Goal: Check status: Check status

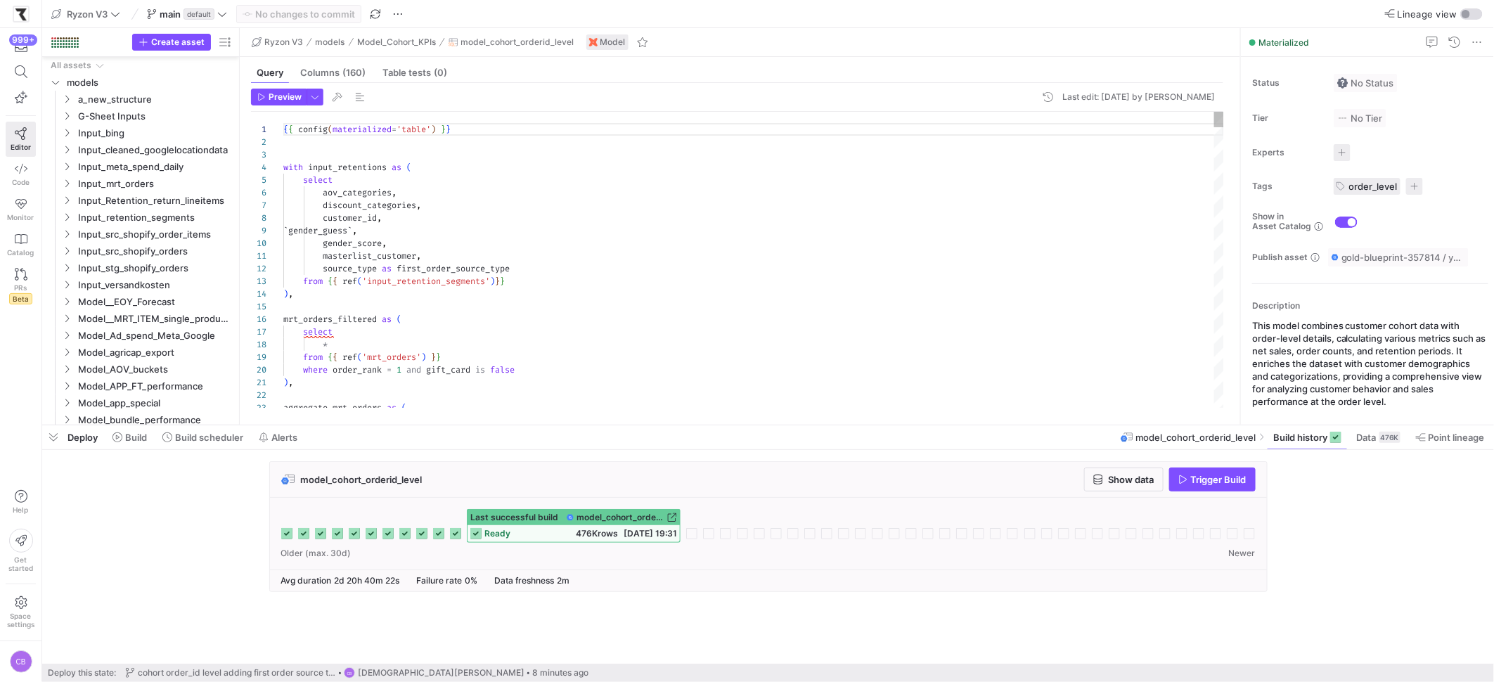
scroll to position [127, 0]
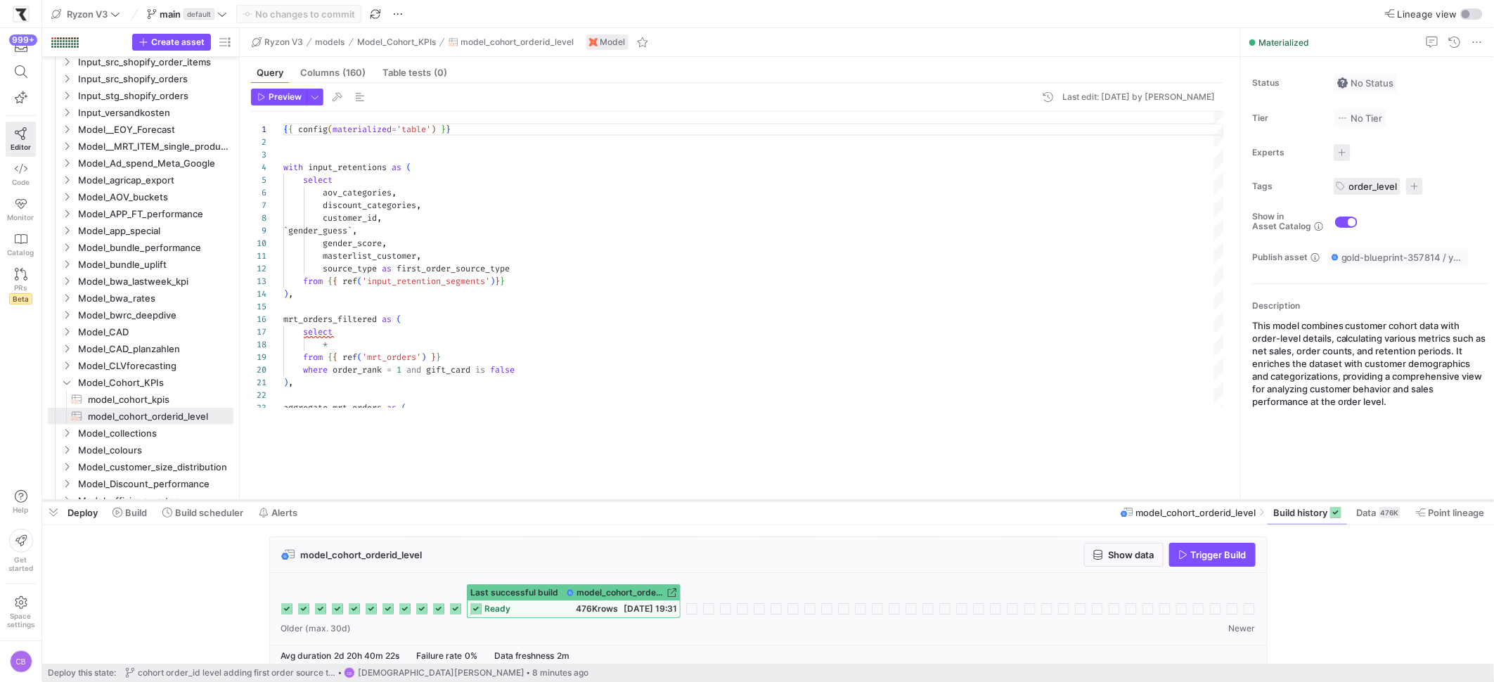
drag, startPoint x: 600, startPoint y: 426, endPoint x: 616, endPoint y: 506, distance: 81.7
click at [616, 503] on div at bounding box center [767, 501] width 1451 height 6
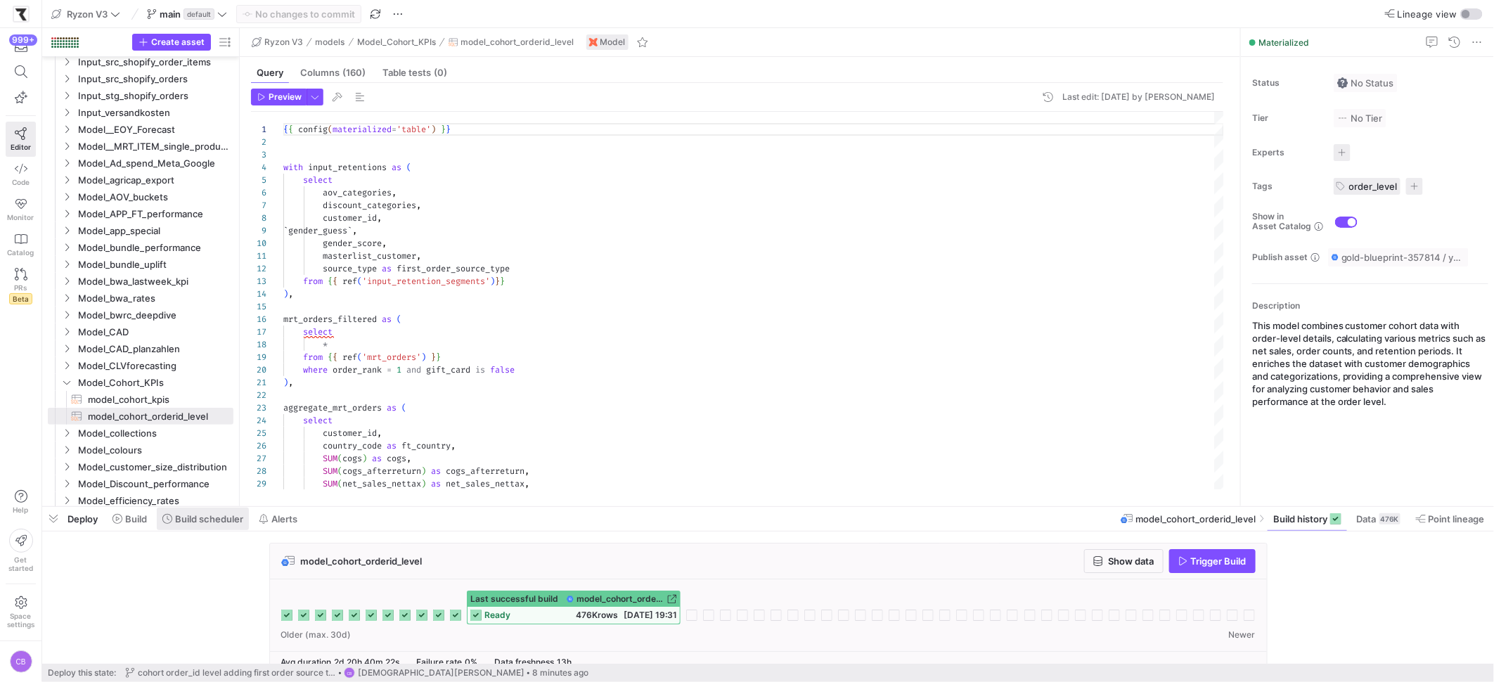
click at [232, 518] on span "Build scheduler" at bounding box center [209, 518] width 68 height 11
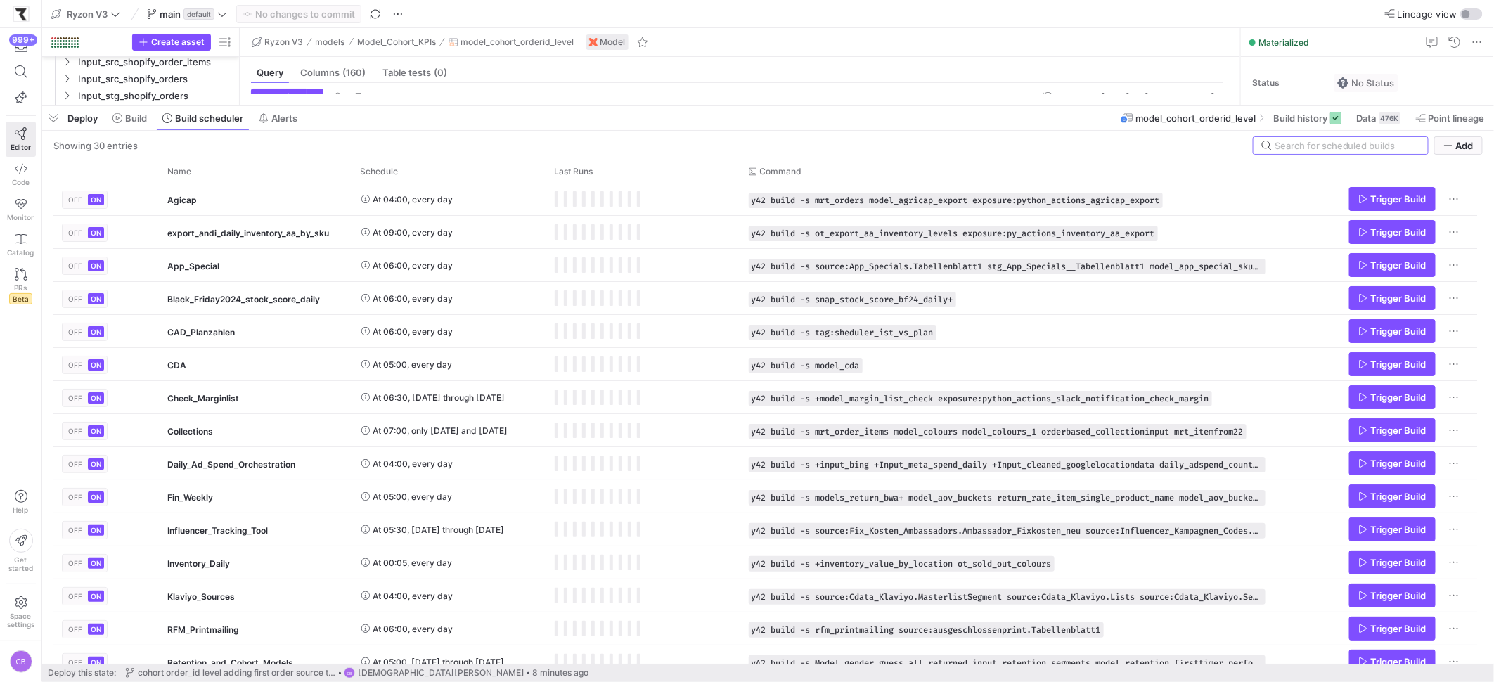
drag, startPoint x: 341, startPoint y: 507, endPoint x: 440, endPoint y: 109, distance: 410.0
click at [439, 103] on div at bounding box center [767, 106] width 1451 height 6
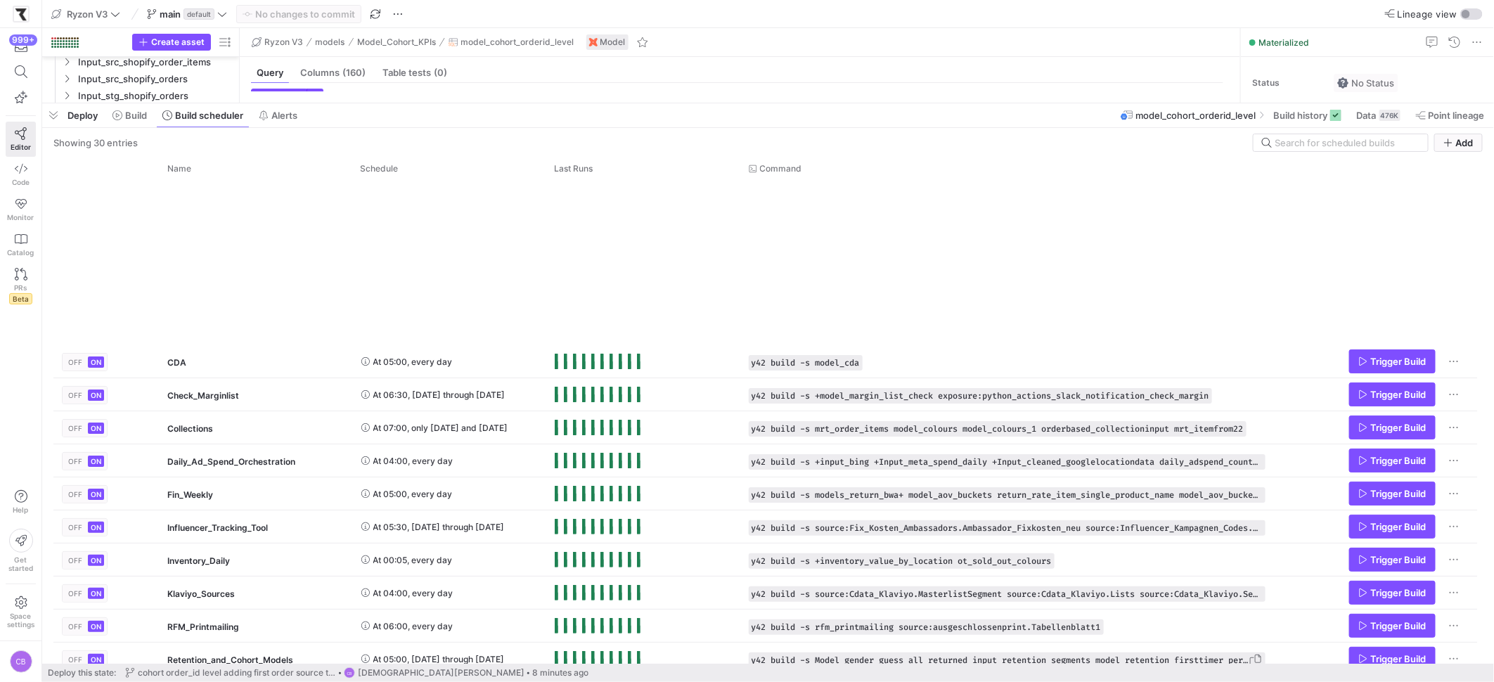
scroll to position [507, 0]
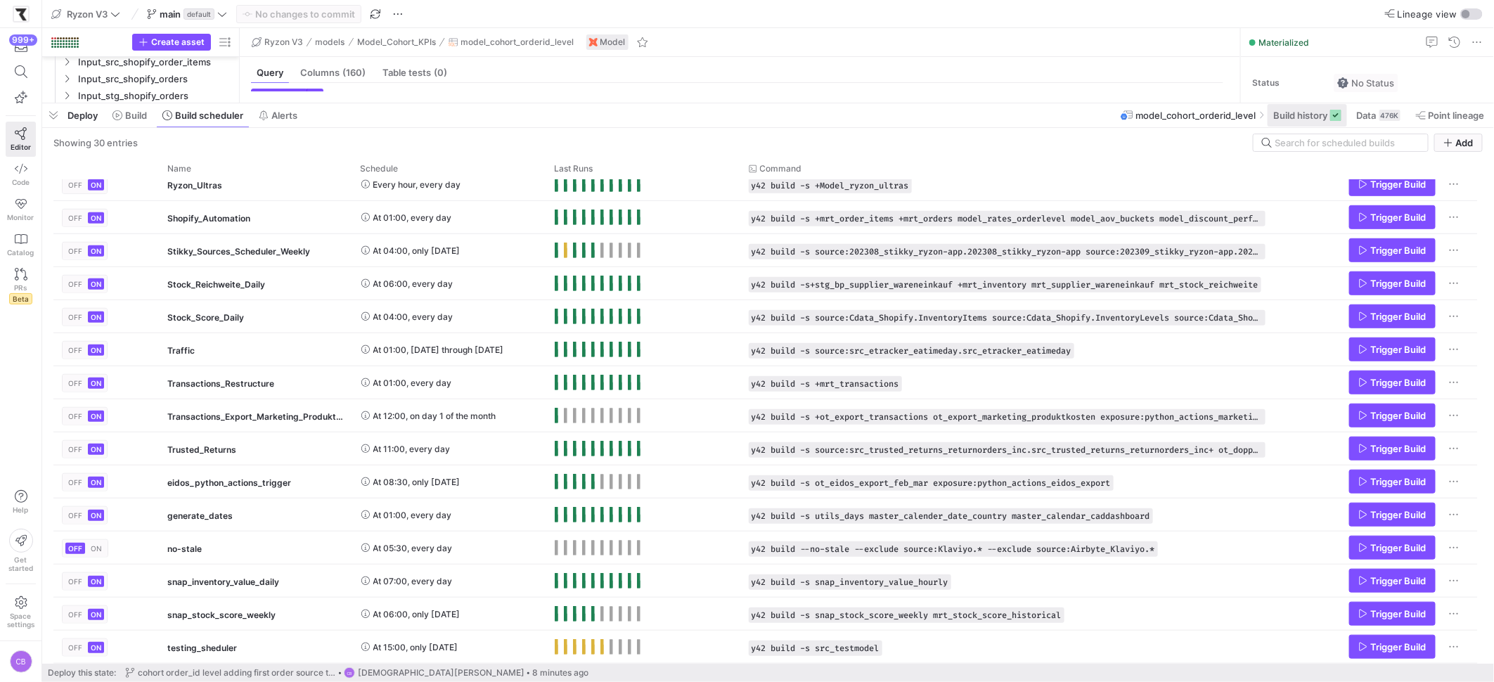
click at [1287, 115] on span "Build history" at bounding box center [1300, 115] width 54 height 11
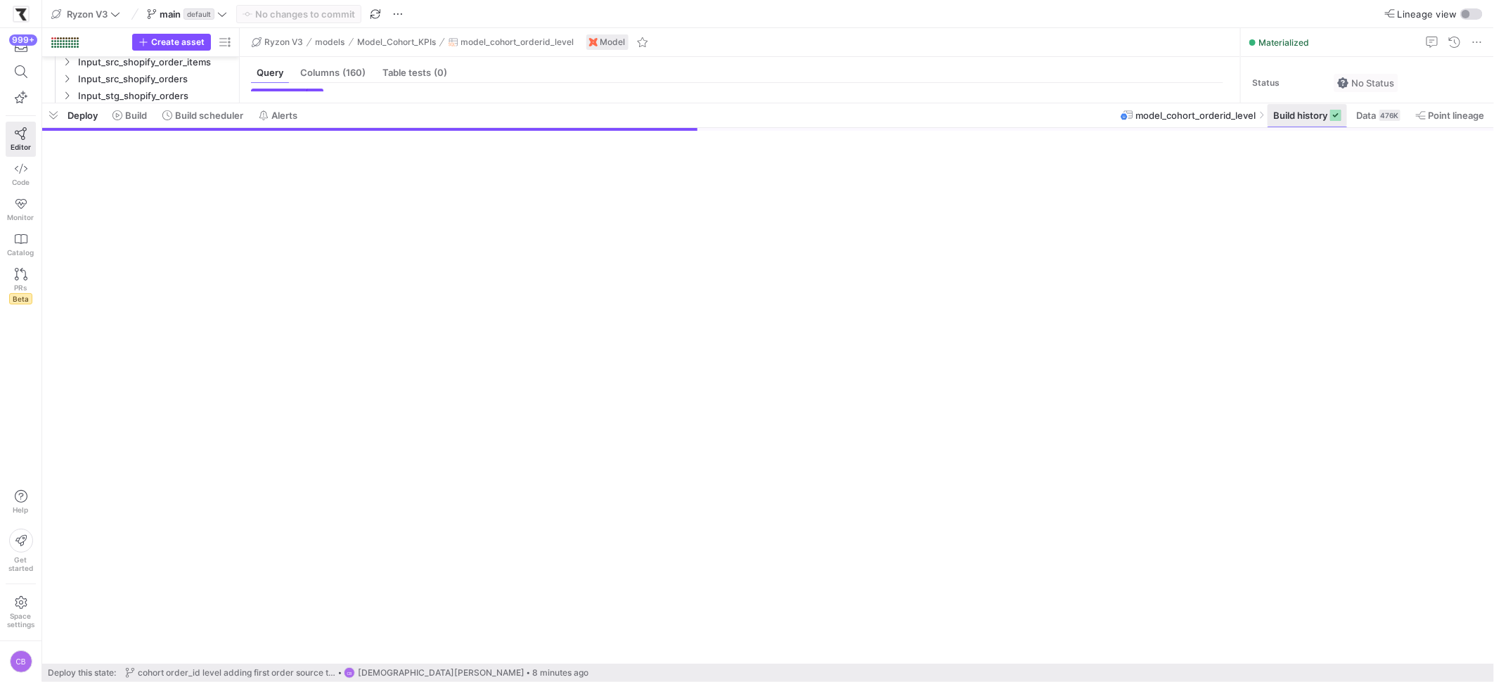
click at [1287, 115] on span "Build history" at bounding box center [1300, 115] width 54 height 11
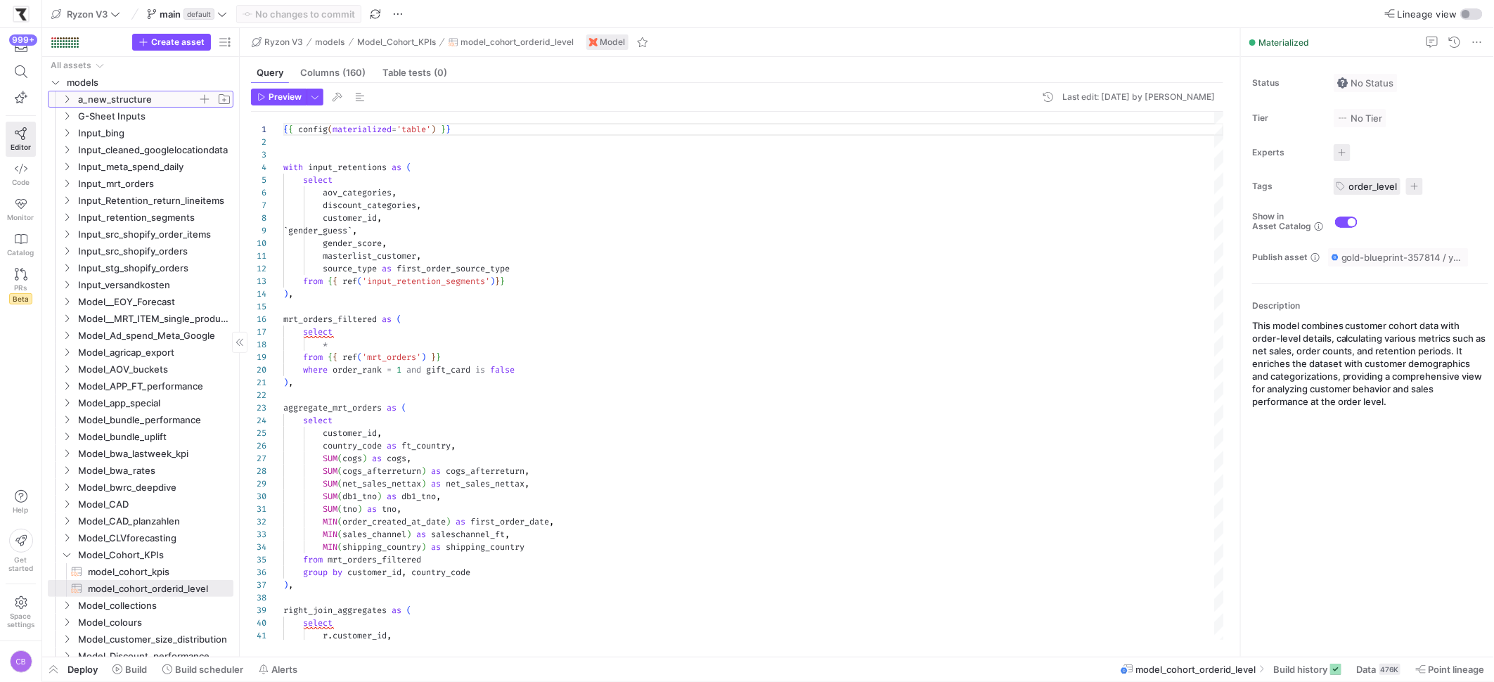
click at [64, 101] on icon "Press SPACE to select this row." at bounding box center [67, 99] width 10 height 8
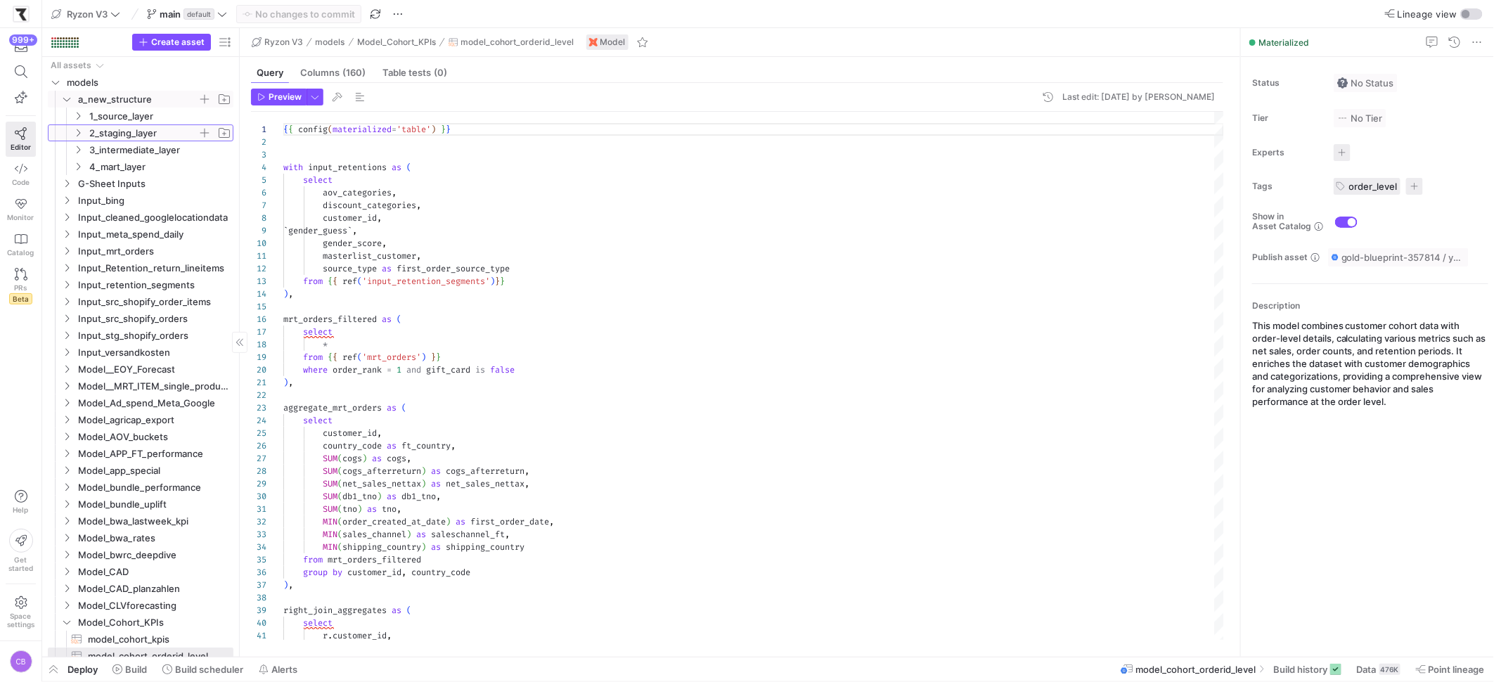
click at [79, 135] on icon "Press SPACE to select this row." at bounding box center [78, 133] width 10 height 8
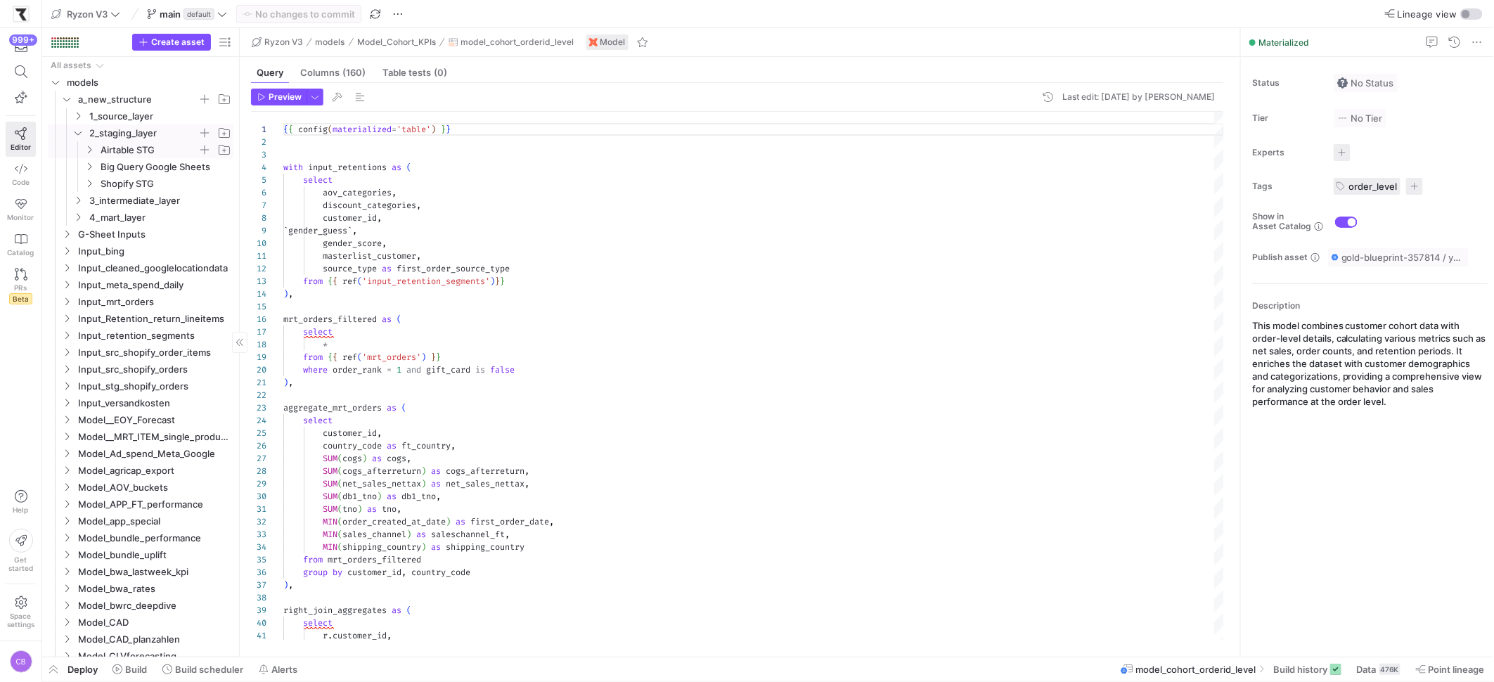
click at [92, 150] on icon "Press SPACE to select this row." at bounding box center [89, 149] width 10 height 8
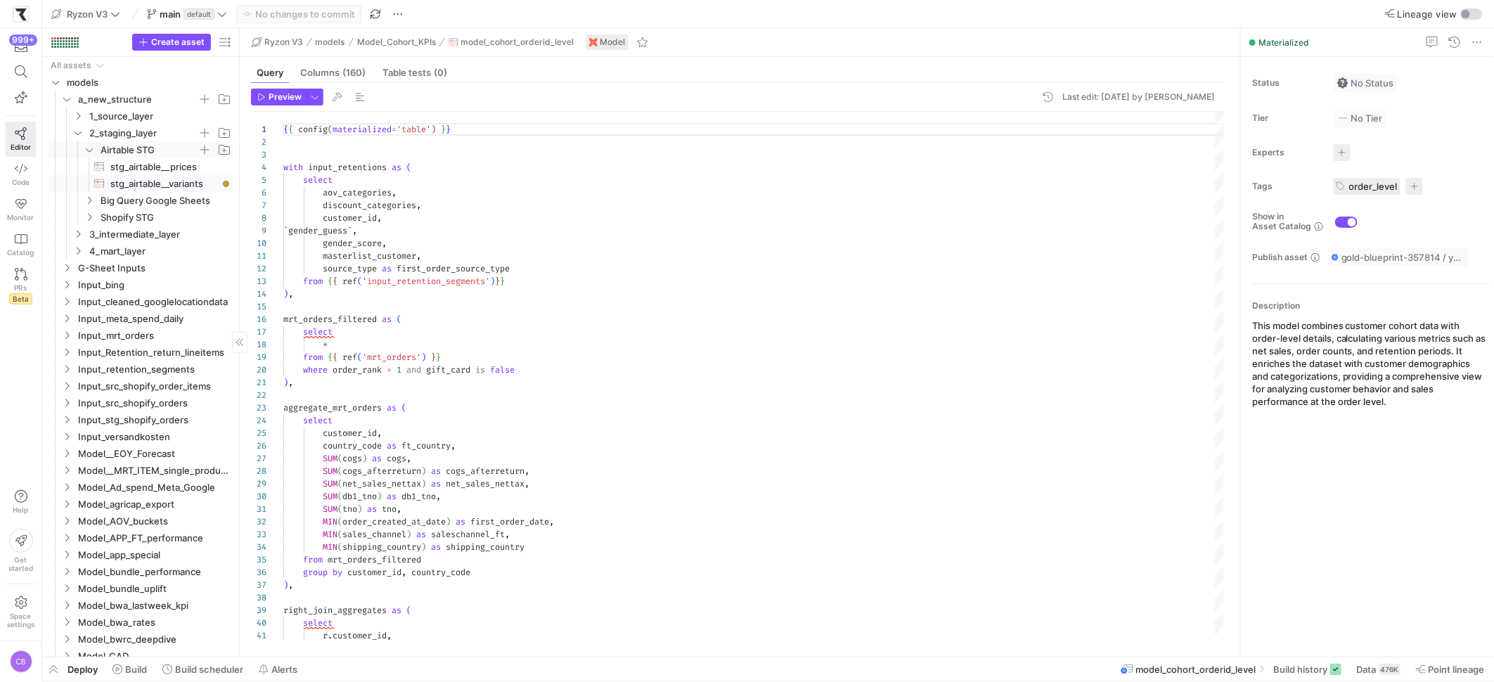
click at [156, 188] on span "stg_airtable__variants​​​​​​​​​​" at bounding box center [163, 184] width 107 height 16
type textarea "WITH source AS ( SELECT * FROM {{ source('src_airtable', 'src_airtable__variant…"
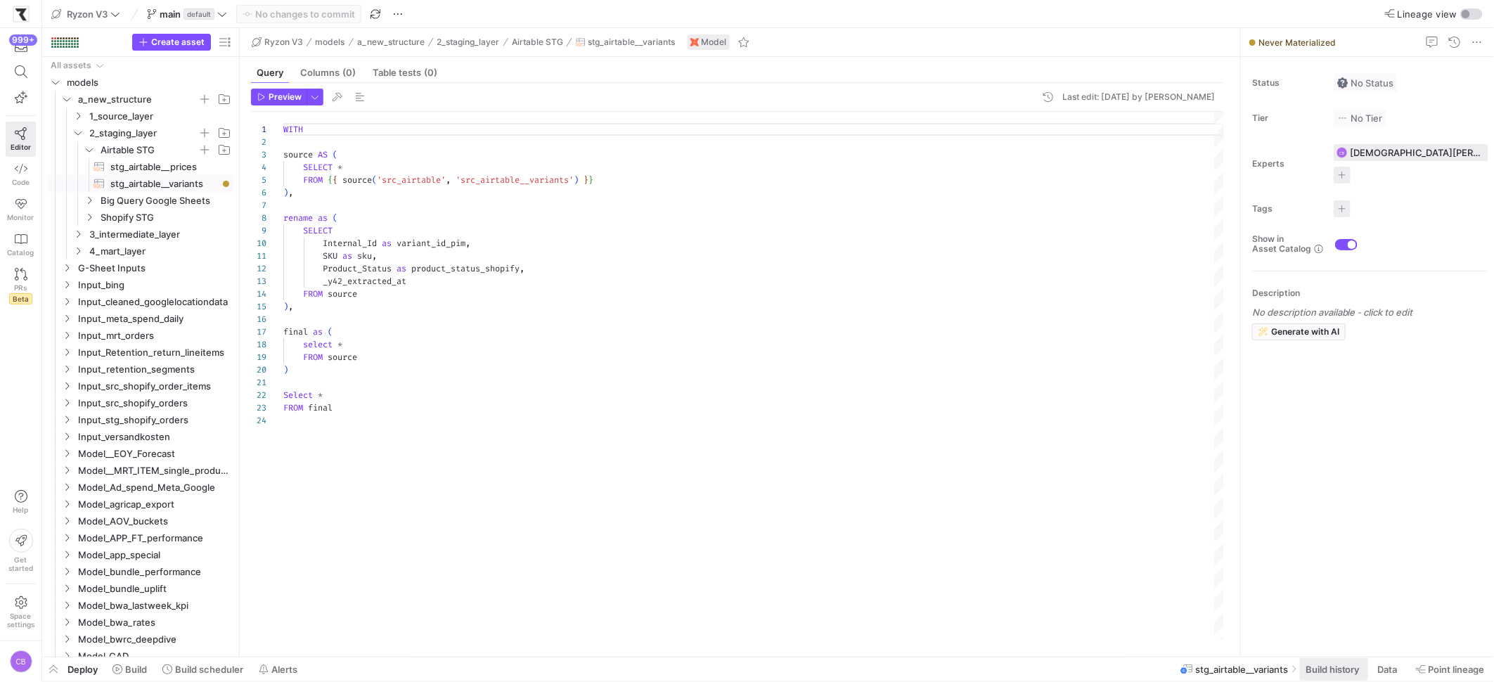
click at [1346, 671] on span "Build history" at bounding box center [1332, 669] width 54 height 11
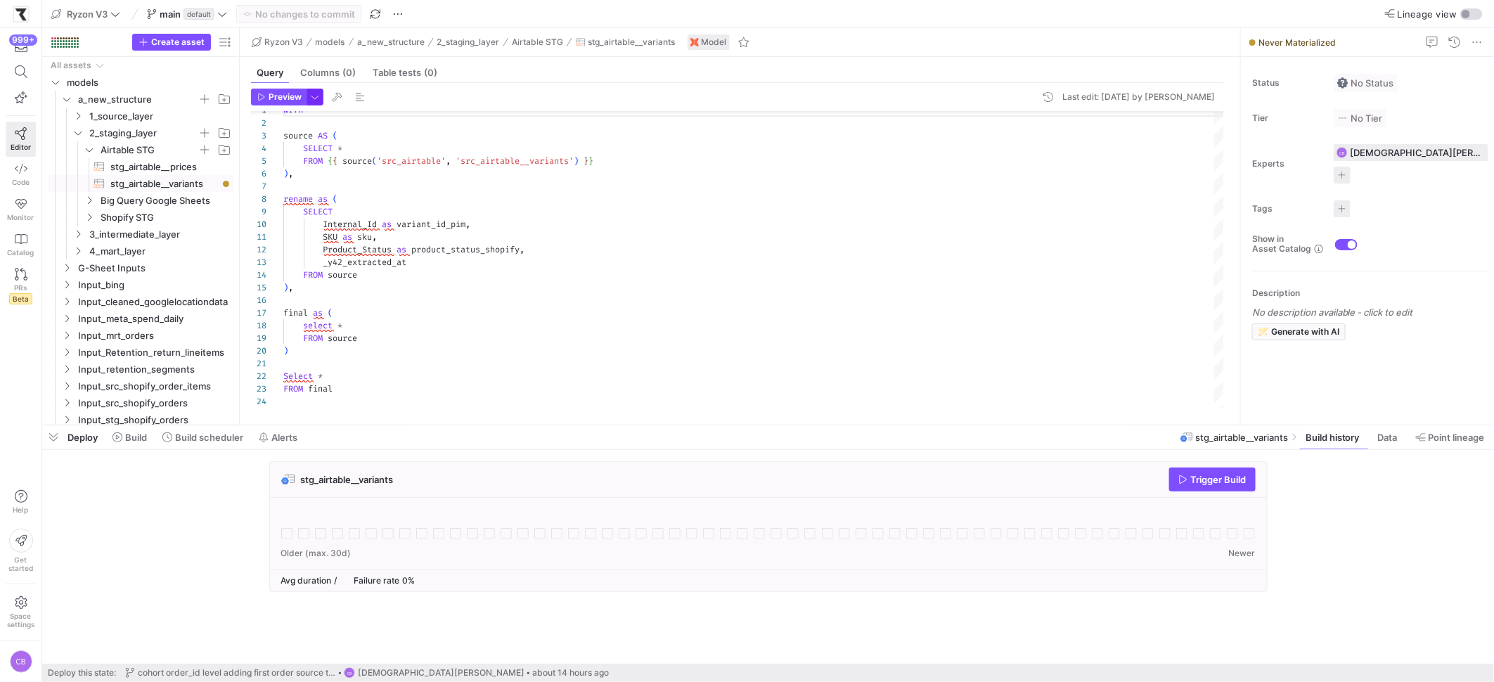
click at [311, 96] on span "button" at bounding box center [314, 96] width 15 height 15
click at [245, 197] on p "Slower but complete preview" at bounding box center [224, 195] width 122 height 10
click at [157, 194] on input "Full Preview Slower but complete preview" at bounding box center [151, 188] width 11 height 11
radio input "true"
click at [275, 98] on div at bounding box center [747, 341] width 1494 height 682
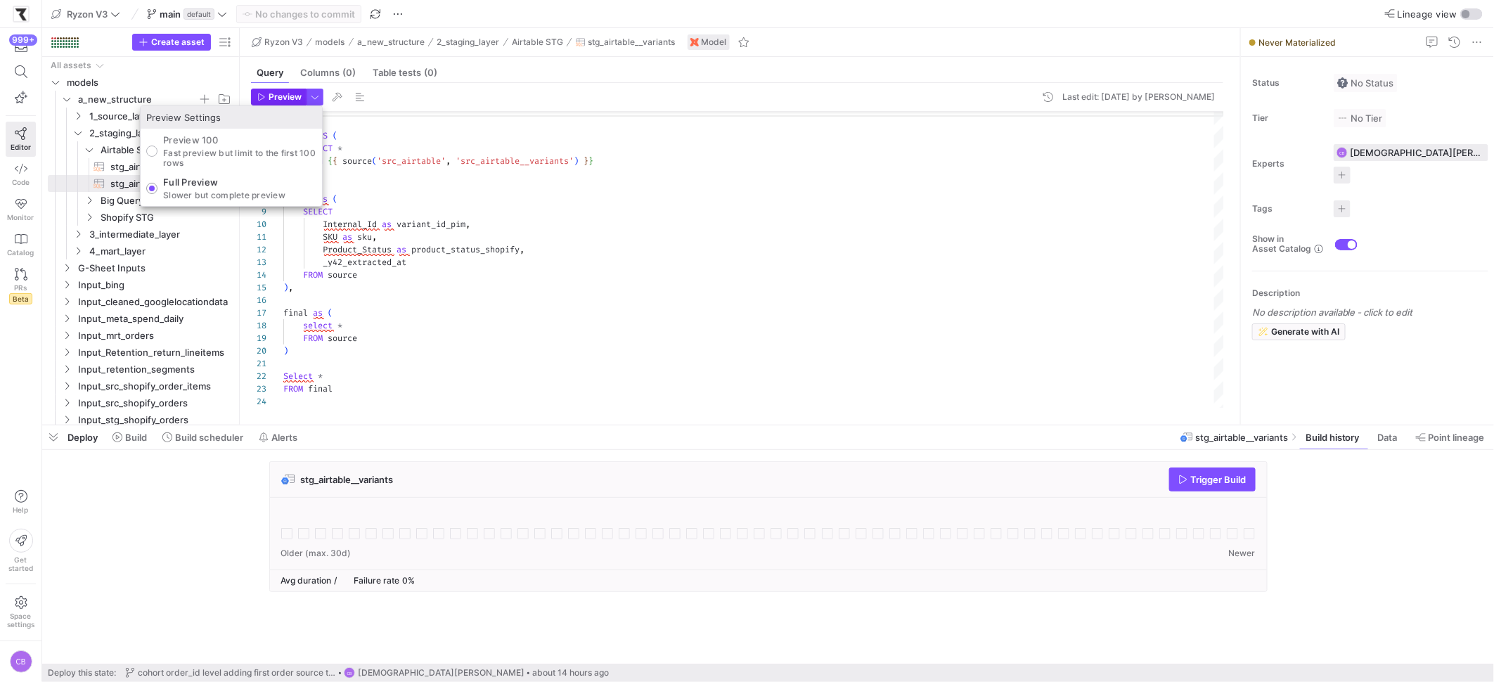
click at [274, 98] on span "Preview" at bounding box center [285, 97] width 33 height 10
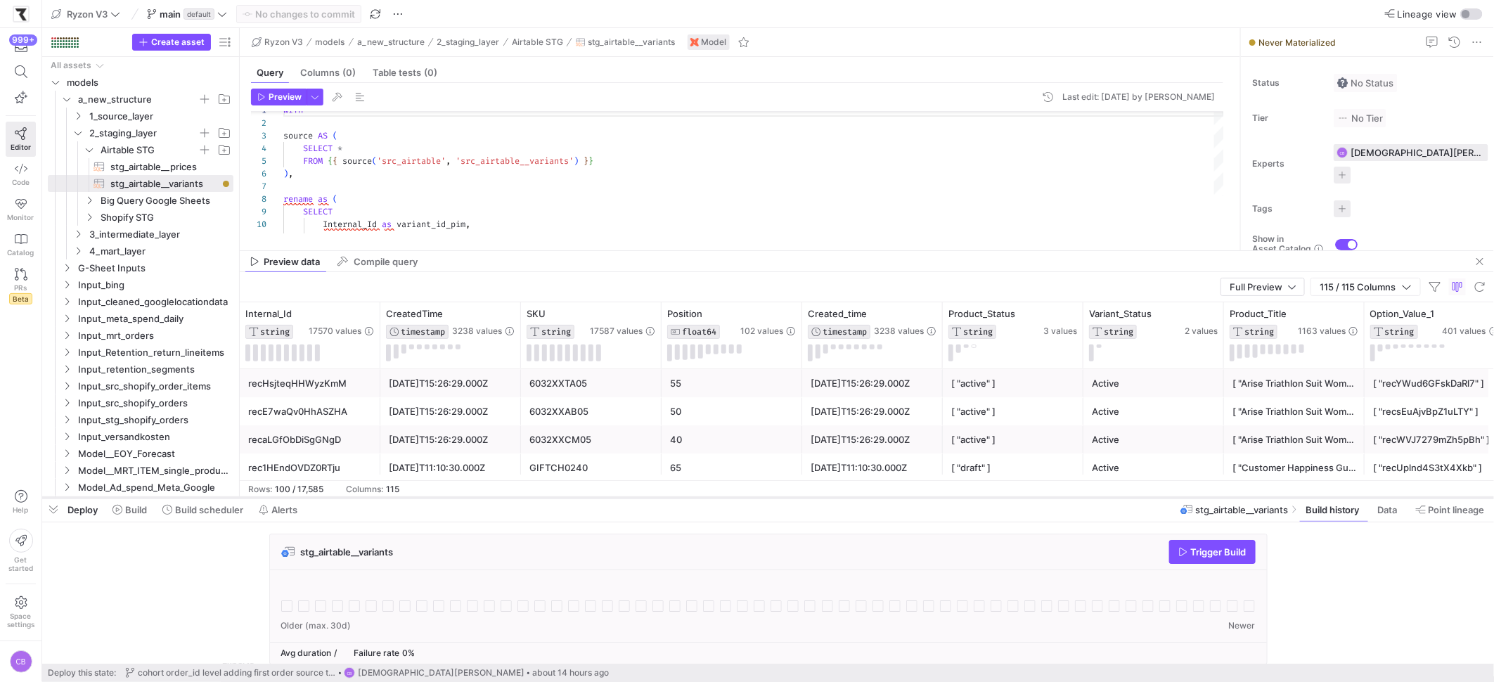
drag, startPoint x: 1037, startPoint y: 422, endPoint x: 1041, endPoint y: 495, distance: 72.5
click at [1041, 495] on div at bounding box center [767, 498] width 1451 height 6
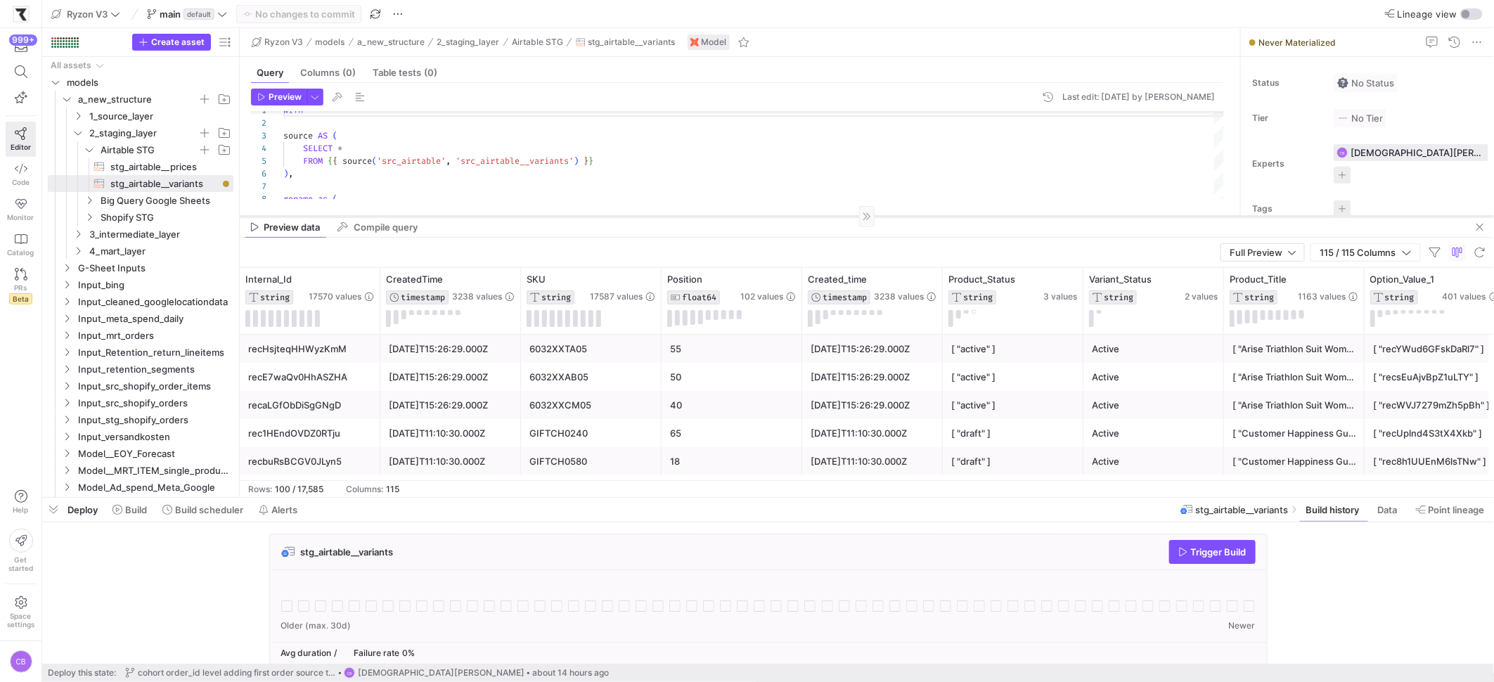
drag, startPoint x: 980, startPoint y: 250, endPoint x: 983, endPoint y: 216, distance: 34.6
click at [983, 216] on div at bounding box center [867, 216] width 1254 height 1
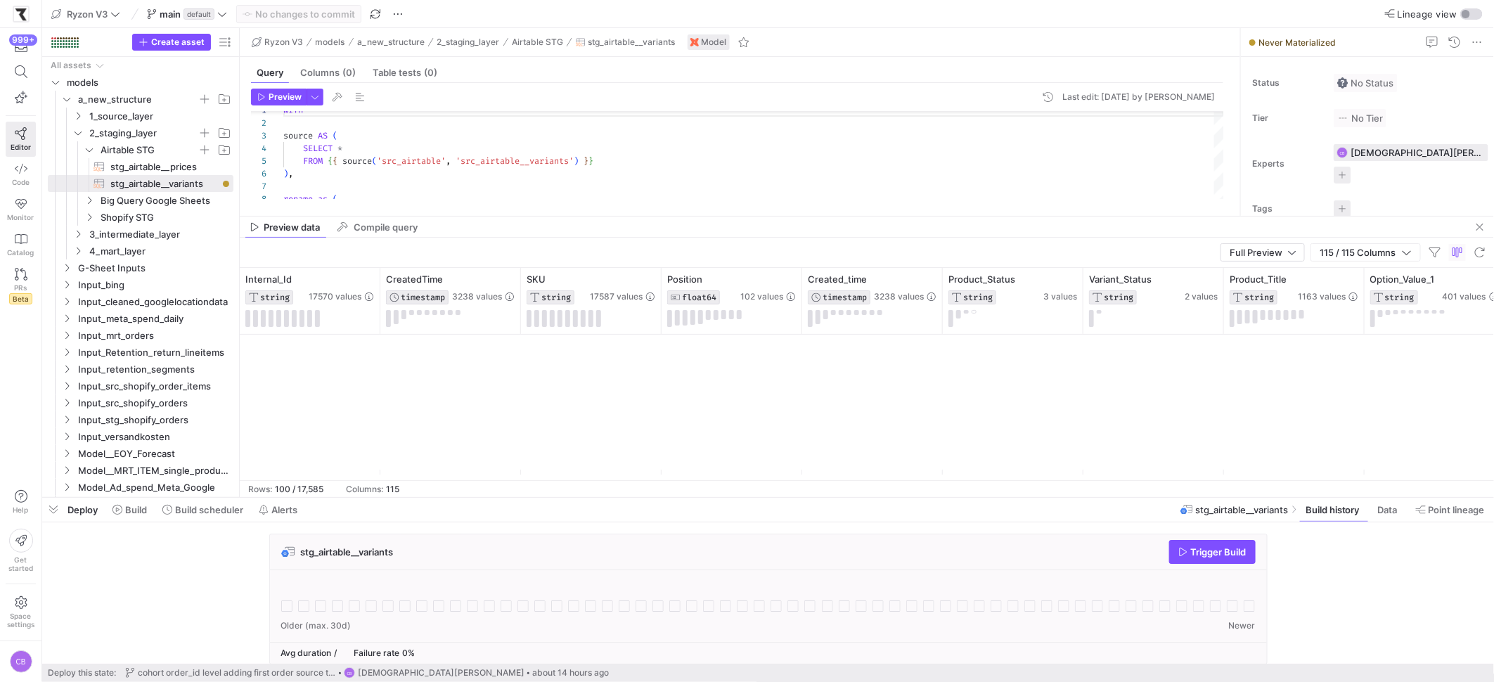
scroll to position [1794, 0]
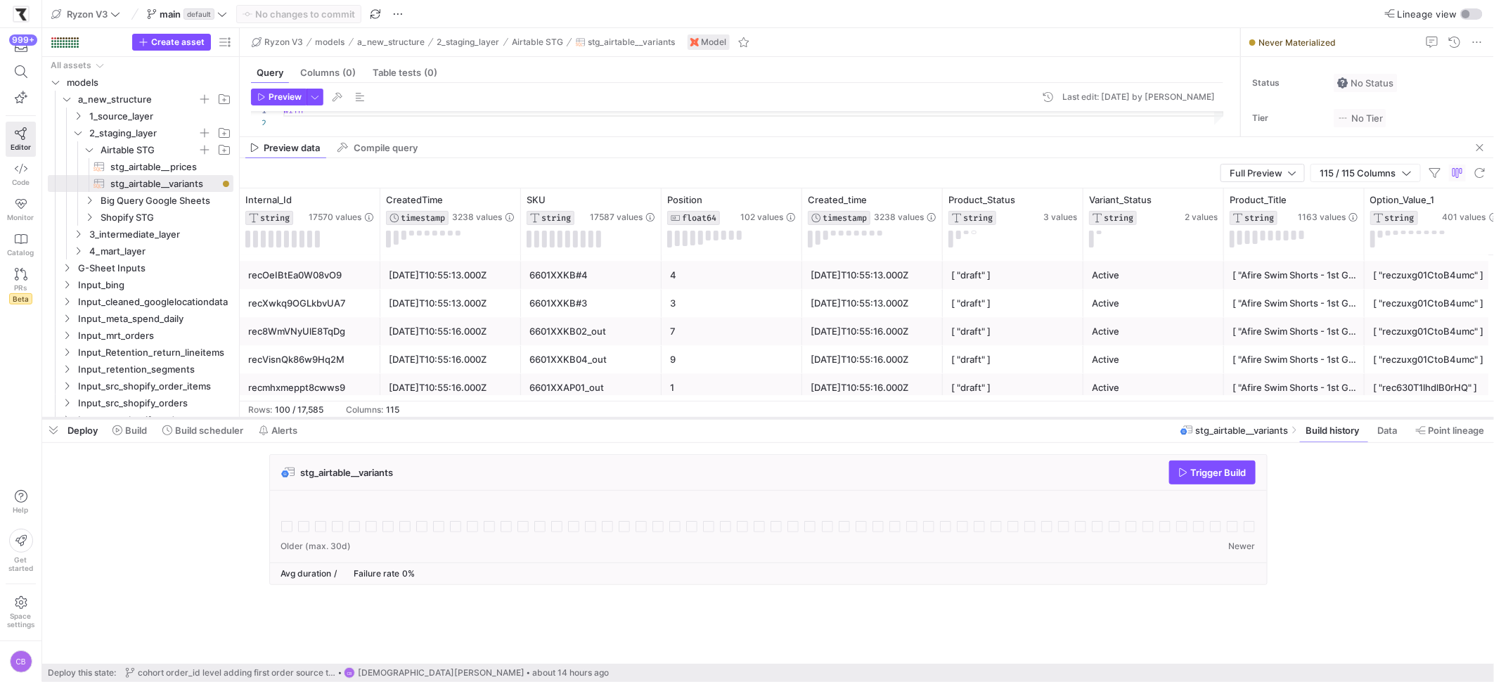
drag, startPoint x: 552, startPoint y: 497, endPoint x: 579, endPoint y: 418, distance: 83.8
click at [579, 418] on div at bounding box center [767, 418] width 1451 height 6
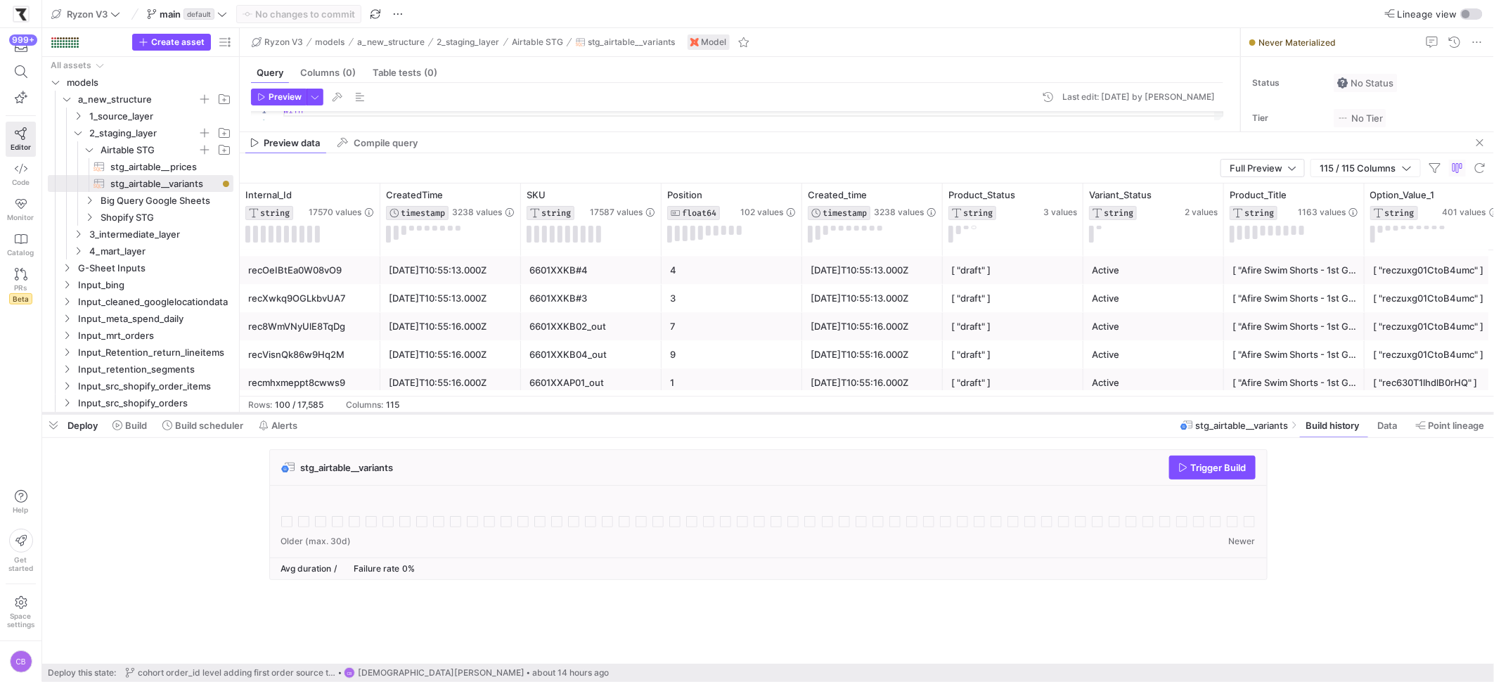
click at [580, 413] on div at bounding box center [767, 413] width 1451 height 6
click at [77, 115] on icon "Press SPACE to select this row." at bounding box center [78, 116] width 10 height 8
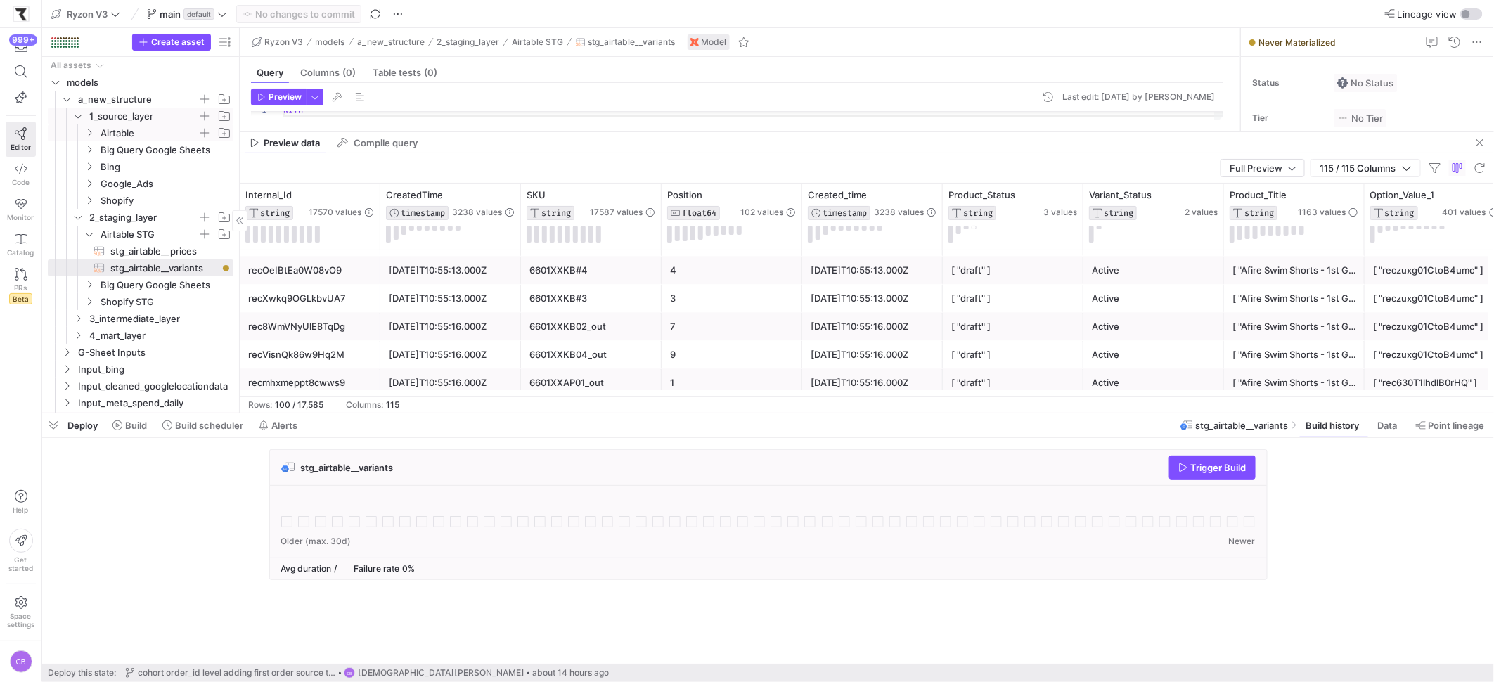
click at [93, 132] on y42-icon "Press SPACE to select this row." at bounding box center [89, 132] width 11 height 11
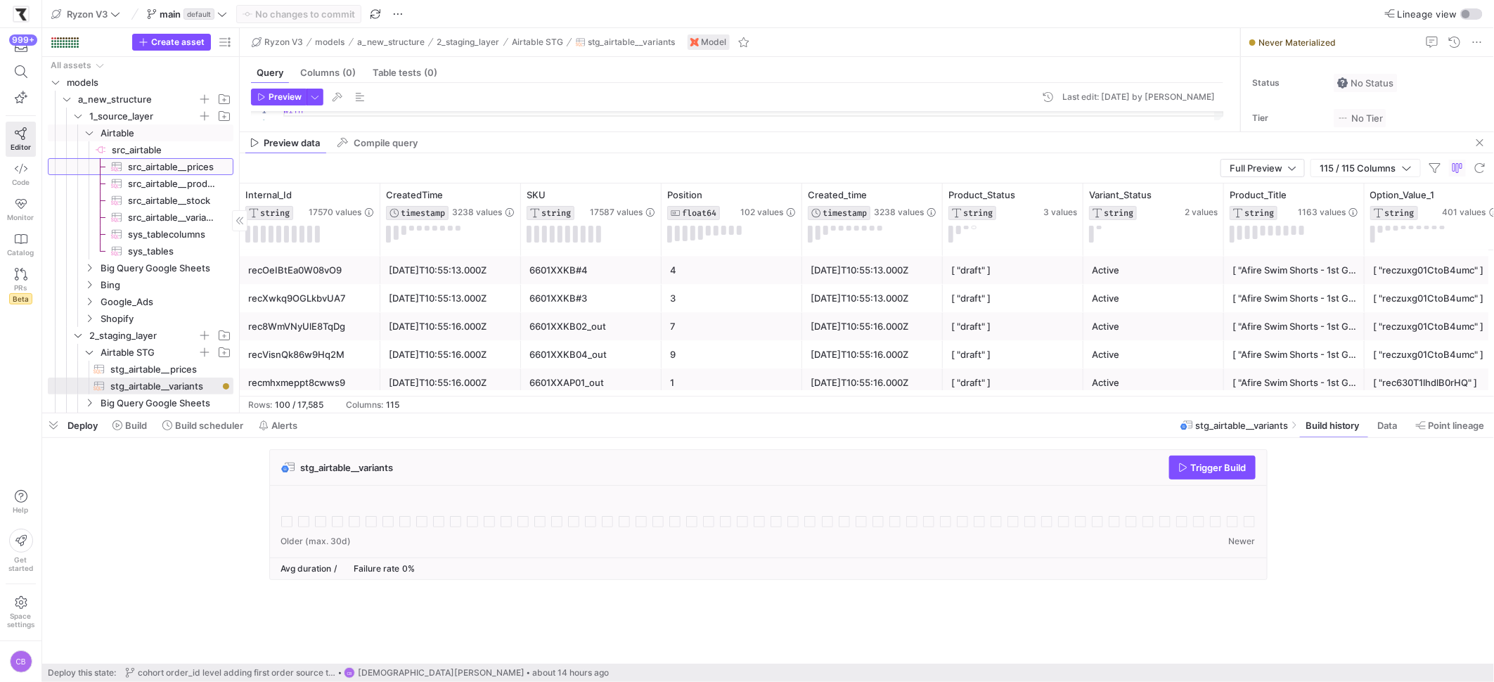
click at [184, 173] on span "src_airtable__prices​​​​​​​​​" at bounding box center [172, 167] width 89 height 16
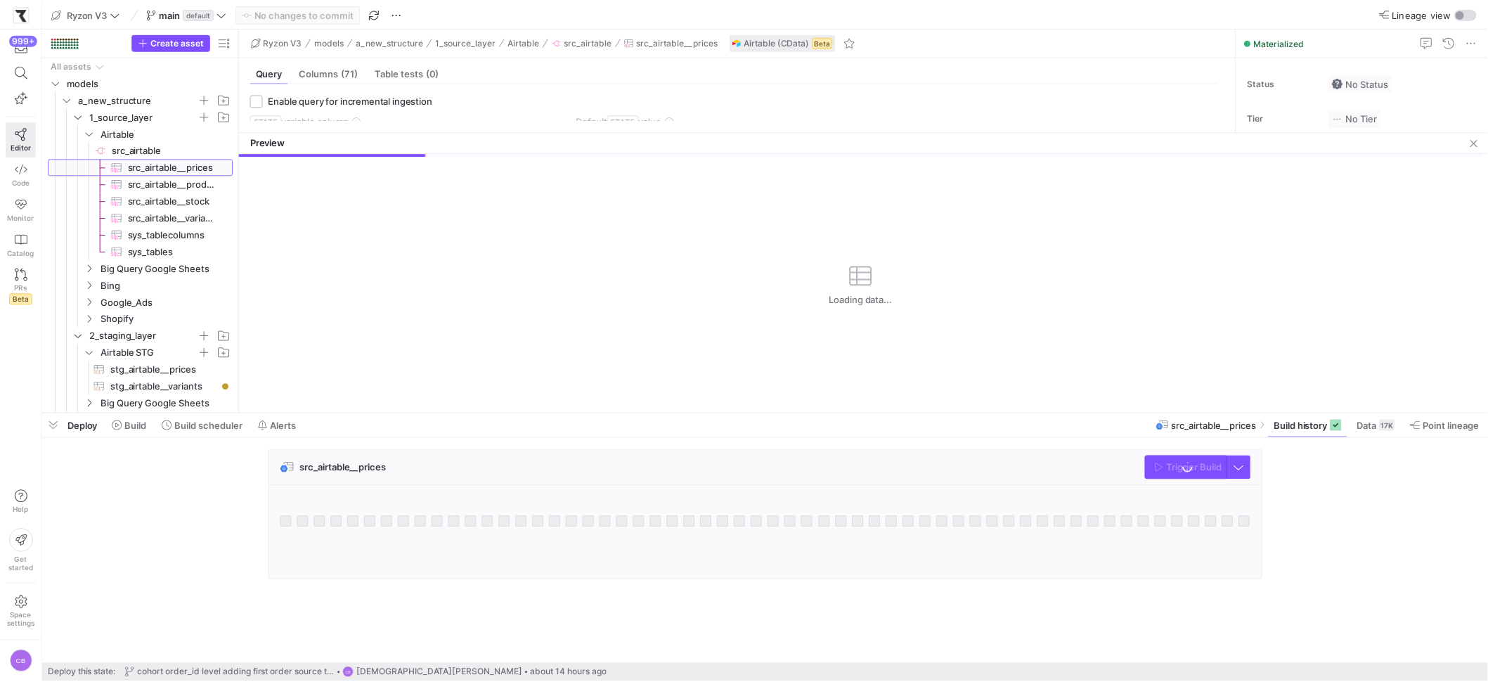
scroll to position [12, 0]
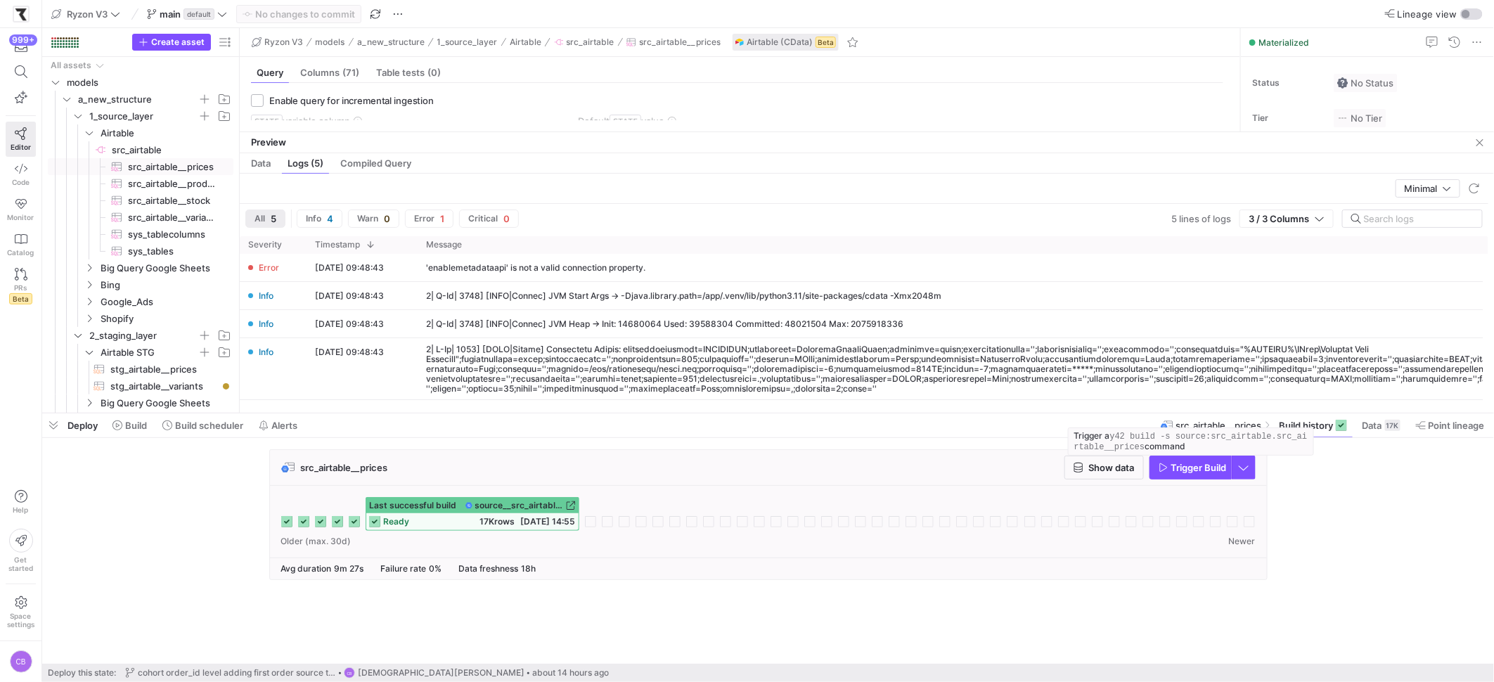
click at [1198, 475] on span "button" at bounding box center [1190, 467] width 81 height 22
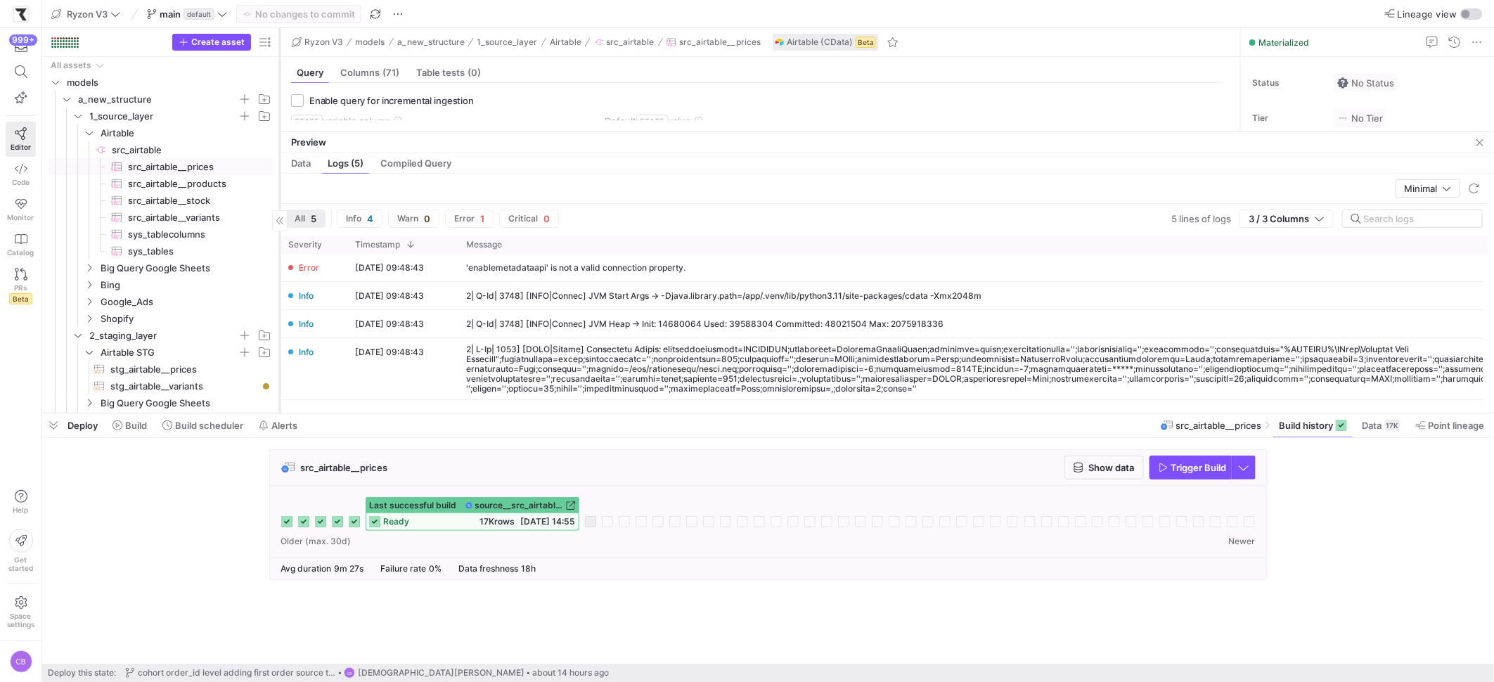
drag, startPoint x: 239, startPoint y: 194, endPoint x: 279, endPoint y: 198, distance: 40.2
click at [279, 198] on div at bounding box center [279, 220] width 1 height 384
click at [219, 186] on span "src_airtable__products​​​​​​​​​" at bounding box center [192, 184] width 129 height 16
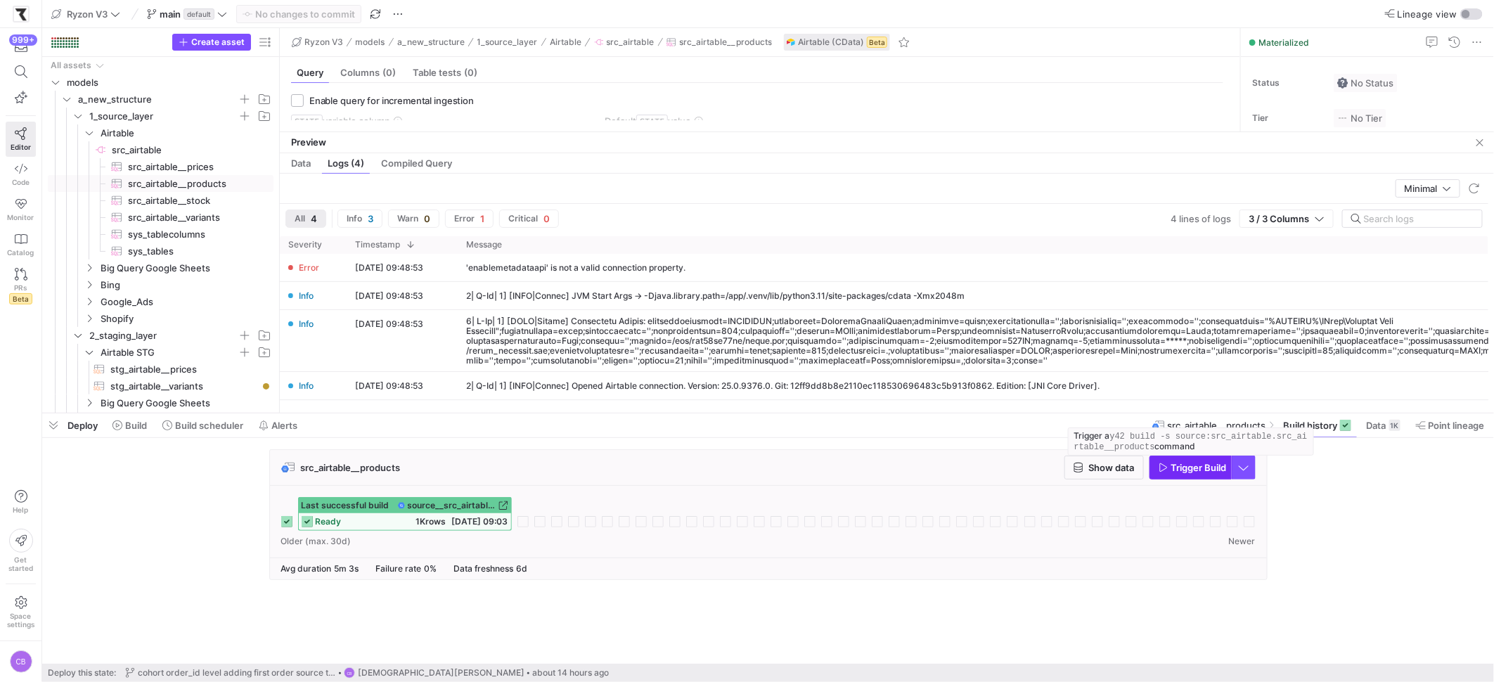
click at [1171, 471] on span "Trigger Build" at bounding box center [1199, 467] width 56 height 11
click at [214, 214] on span "src_airtable__variants​​​​​​​​​" at bounding box center [192, 217] width 129 height 16
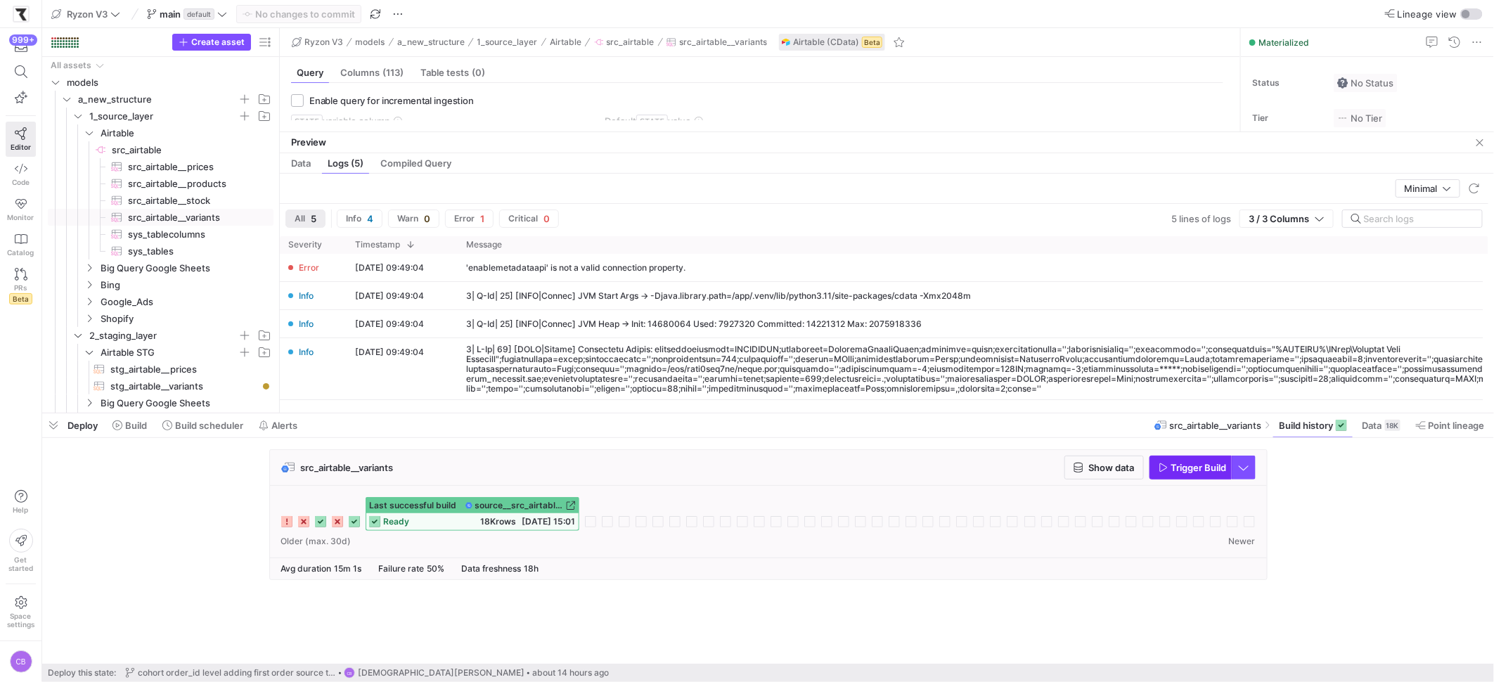
click at [1174, 472] on span "Trigger Build" at bounding box center [1199, 467] width 56 height 11
click at [1314, 427] on span "Build history" at bounding box center [1306, 425] width 54 height 11
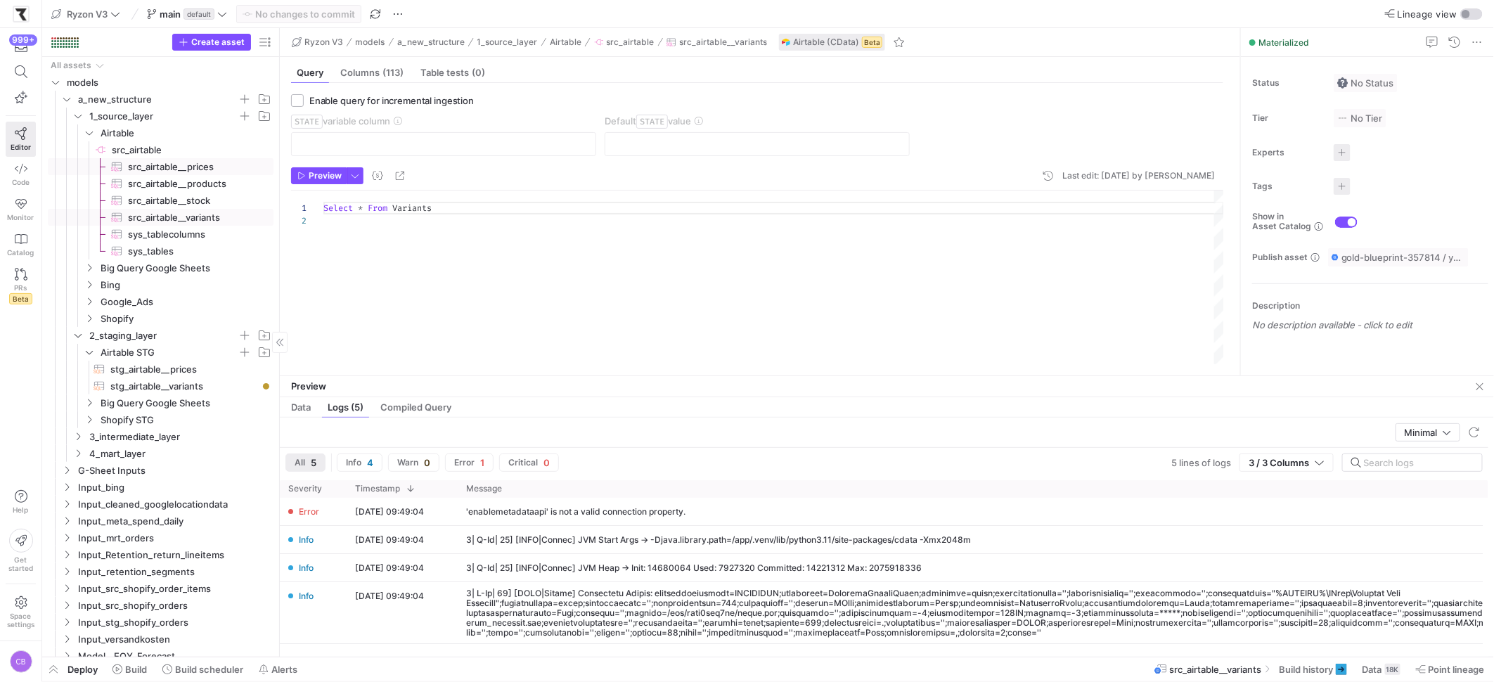
click at [209, 164] on span "src_airtable__prices​​​​​​​​​" at bounding box center [192, 167] width 129 height 16
click at [1311, 666] on span "Build history" at bounding box center [1306, 669] width 54 height 11
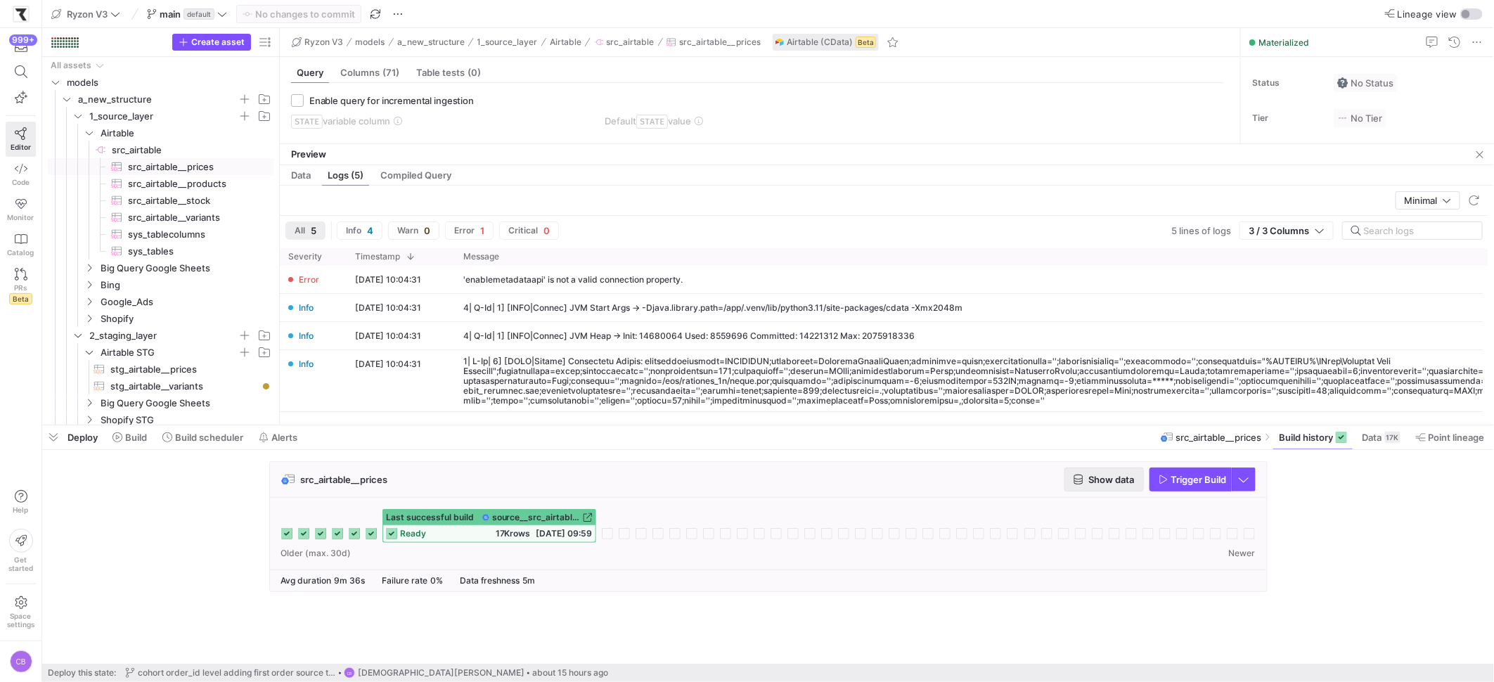
click at [1130, 481] on span "Show data" at bounding box center [1112, 479] width 46 height 11
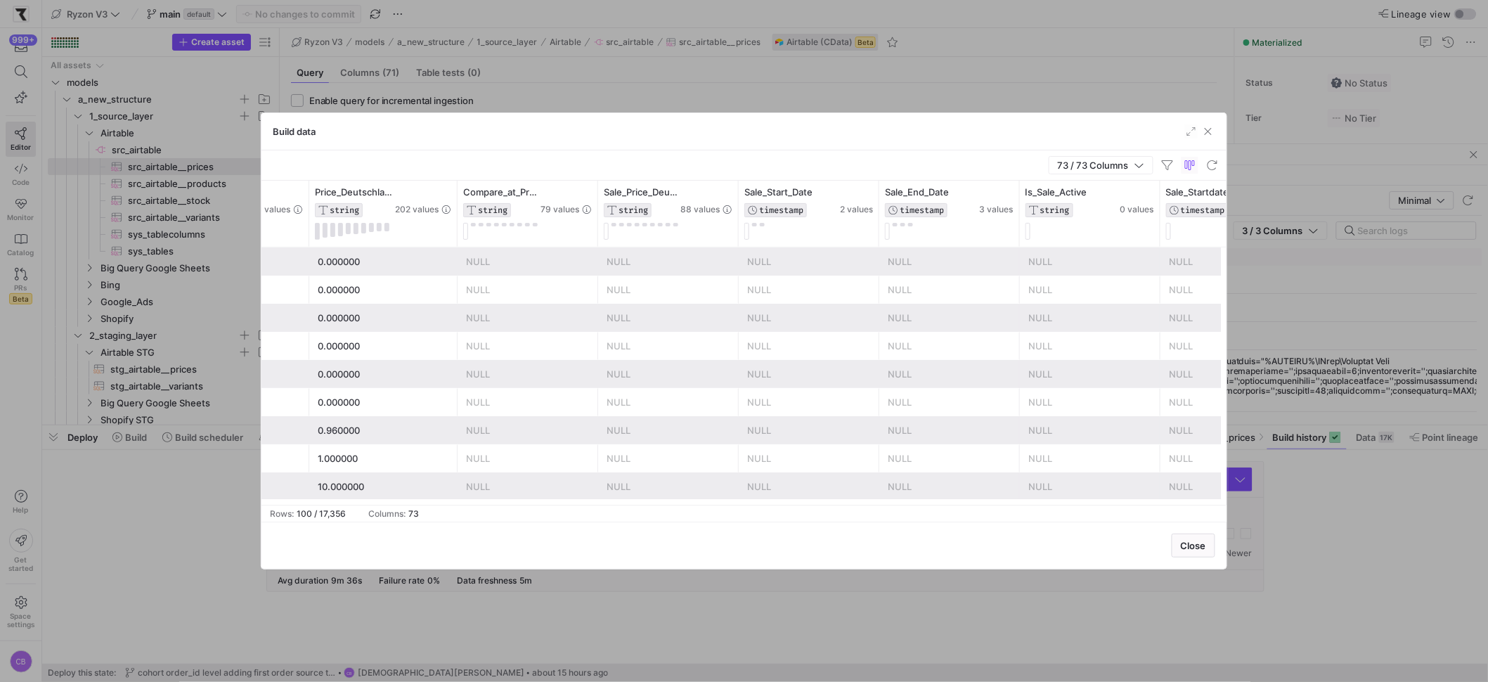
scroll to position [0, 1132]
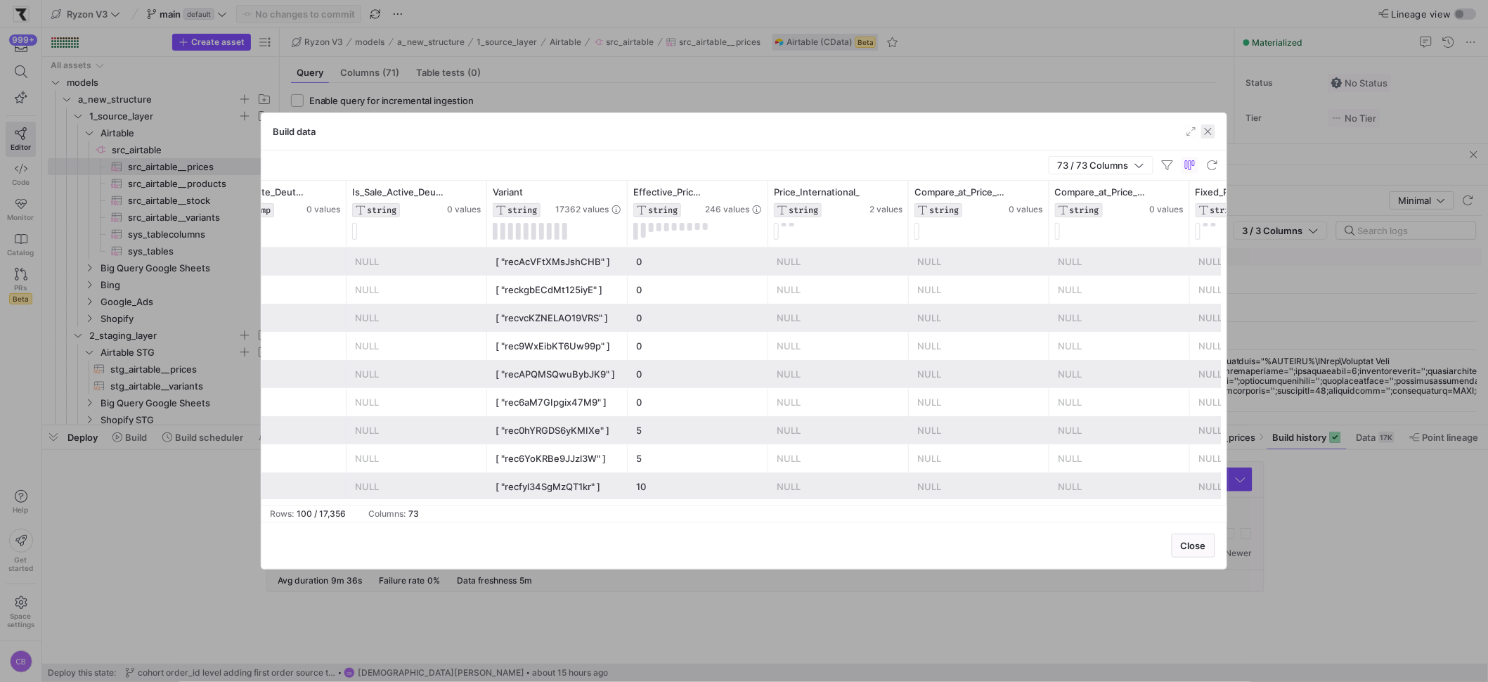
click at [1213, 130] on span "button" at bounding box center [1208, 131] width 14 height 14
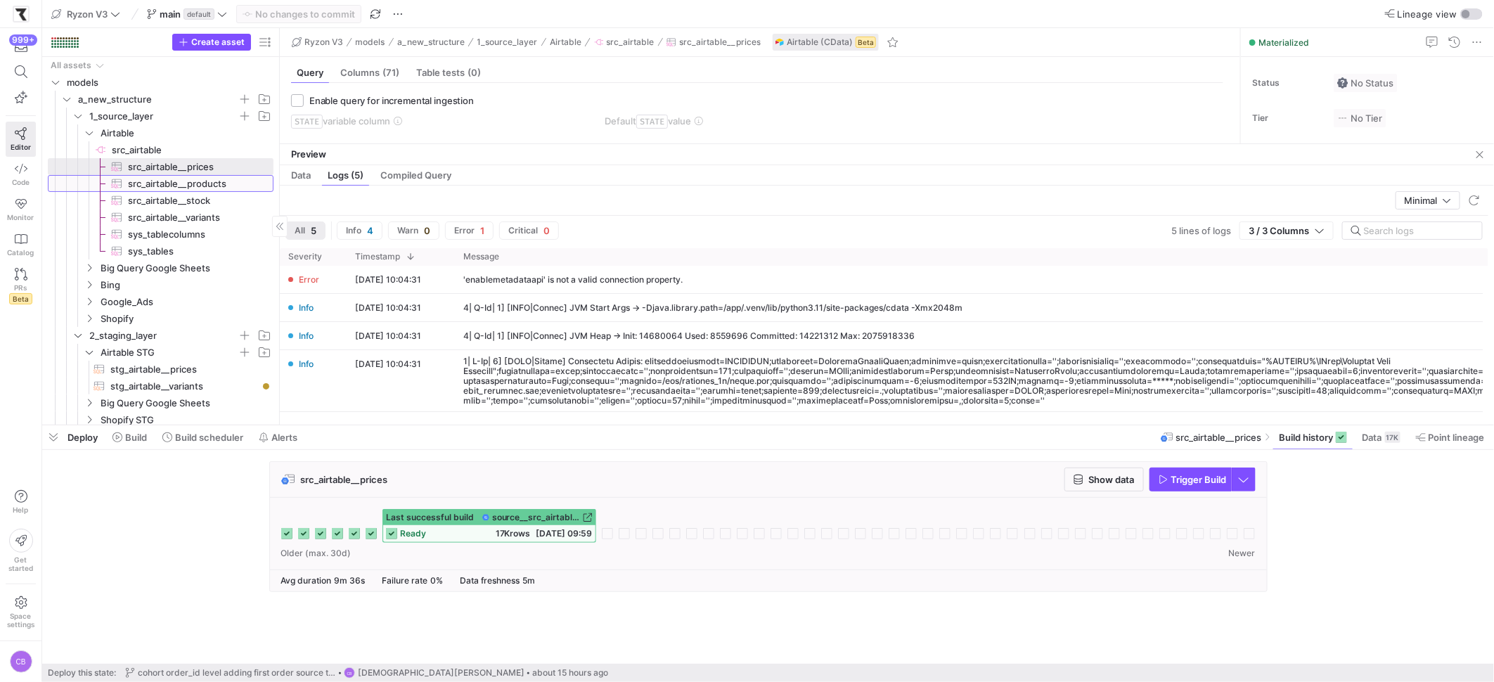
click at [181, 182] on span "src_airtable__products​​​​​​​​​" at bounding box center [192, 184] width 129 height 16
type textarea "SELECT * FROM Products"
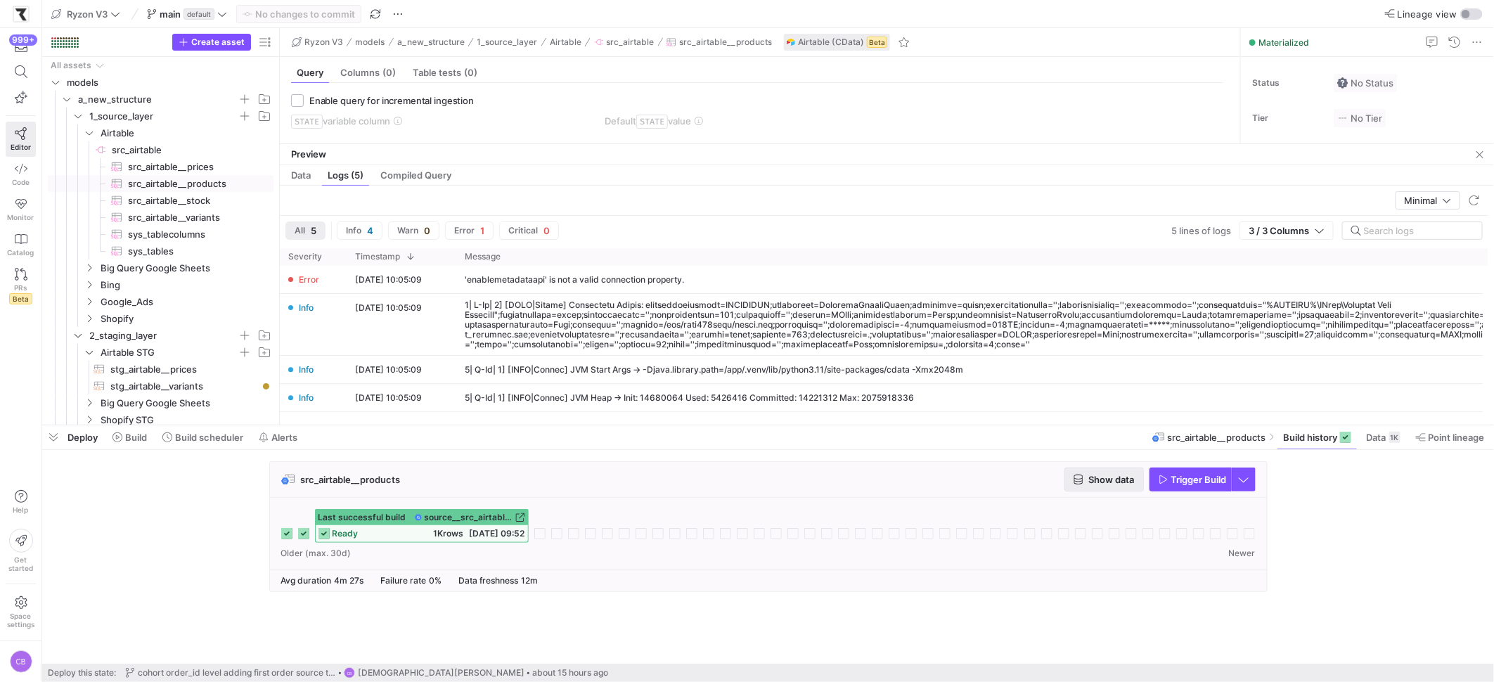
click at [1127, 477] on span "Show data" at bounding box center [1112, 479] width 46 height 11
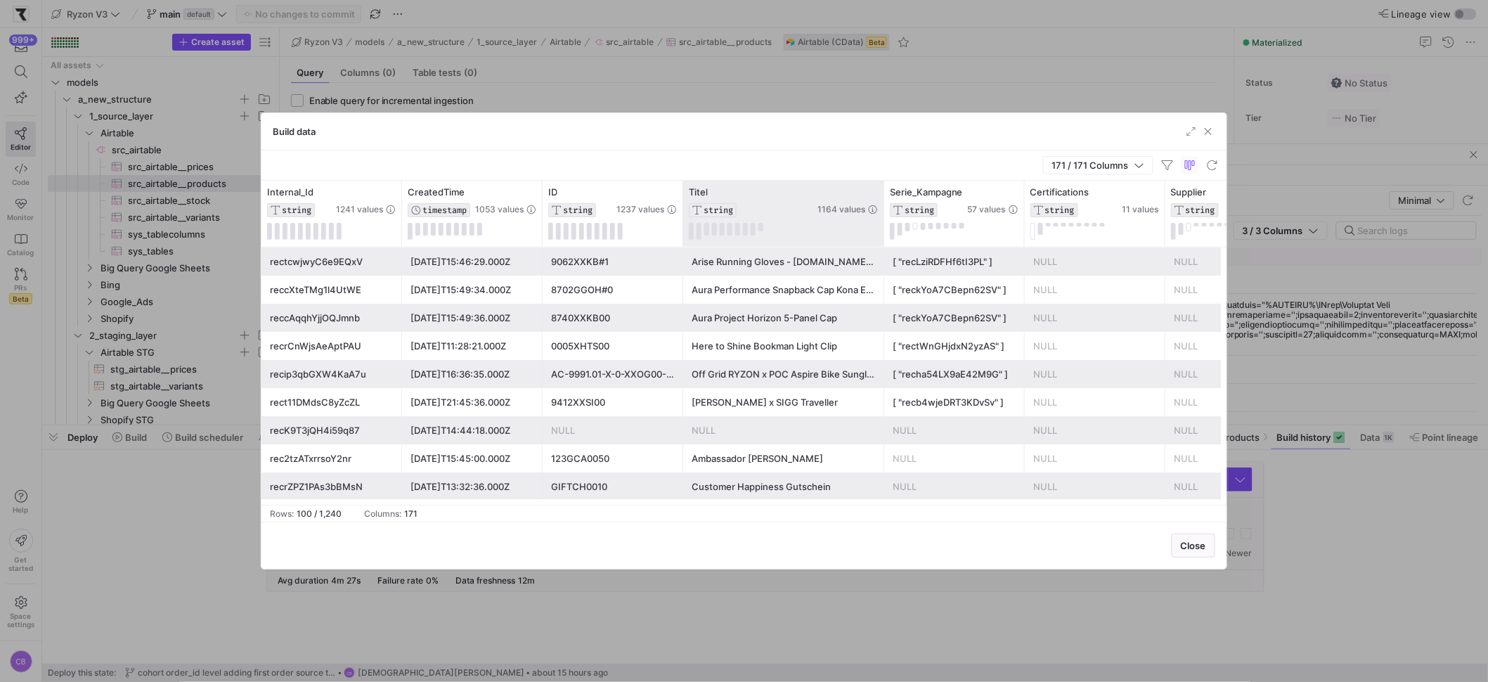
drag, startPoint x: 822, startPoint y: 215, endPoint x: 884, endPoint y: 219, distance: 62.0
click at [884, 219] on div at bounding box center [884, 214] width 6 height 66
click at [1207, 130] on span "button" at bounding box center [1208, 131] width 14 height 14
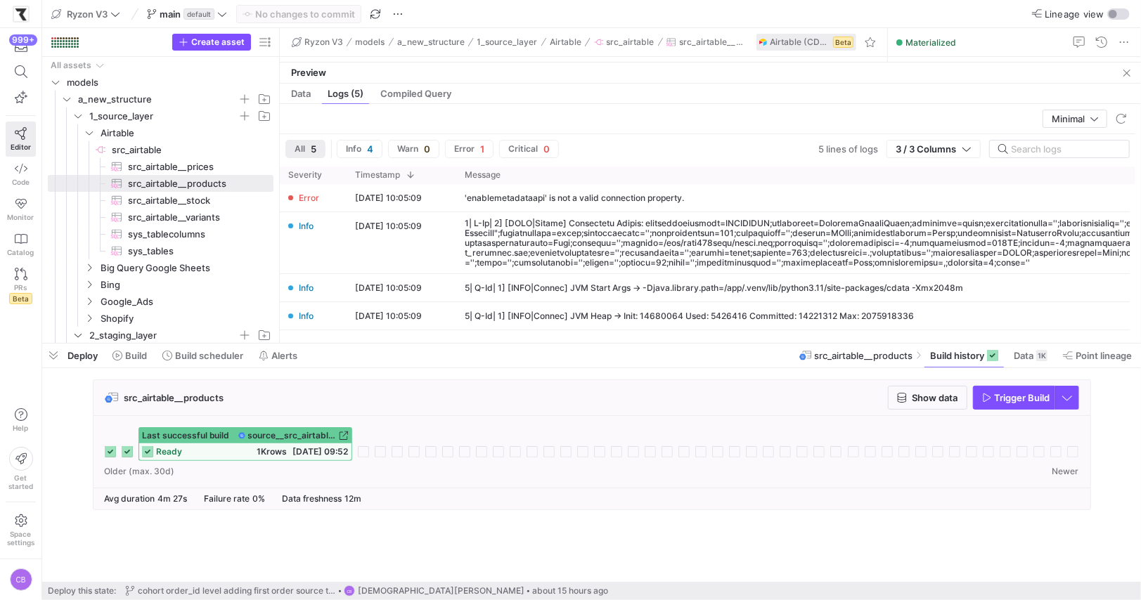
scroll to position [12, 0]
